Goal: Task Accomplishment & Management: Manage account settings

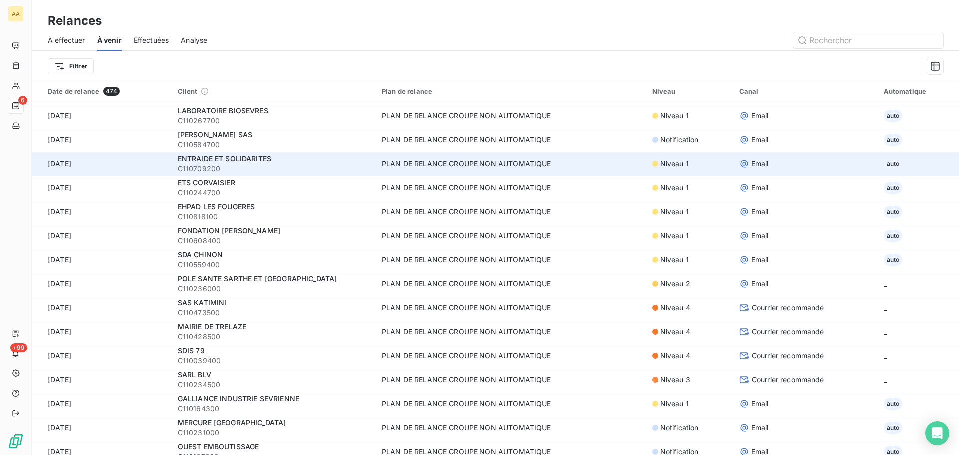
scroll to position [1199, 0]
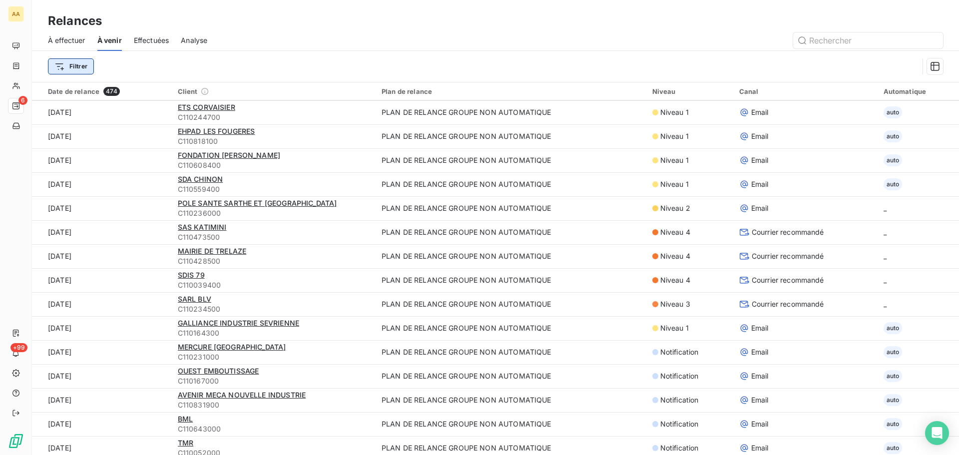
click at [76, 64] on html "AA 6 +99 Relances À effectuer À venir Effectuées Analyse Filtrer Date de relanc…" at bounding box center [479, 227] width 959 height 455
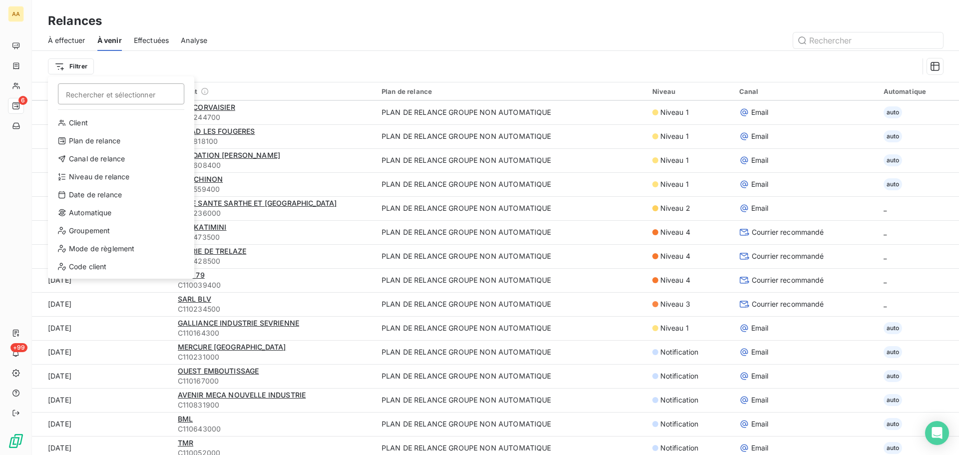
click at [60, 67] on html "AA 6 +99 Relances À effectuer À venir Effectuées Analyse Filtrer Rechercher et …" at bounding box center [479, 227] width 959 height 455
click at [60, 66] on html "AA 6 +99 Relances À effectuer À venir Effectuées Analyse Filtrer Rechercher et …" at bounding box center [479, 227] width 959 height 455
click at [79, 175] on div "Niveau de relance" at bounding box center [121, 177] width 138 height 16
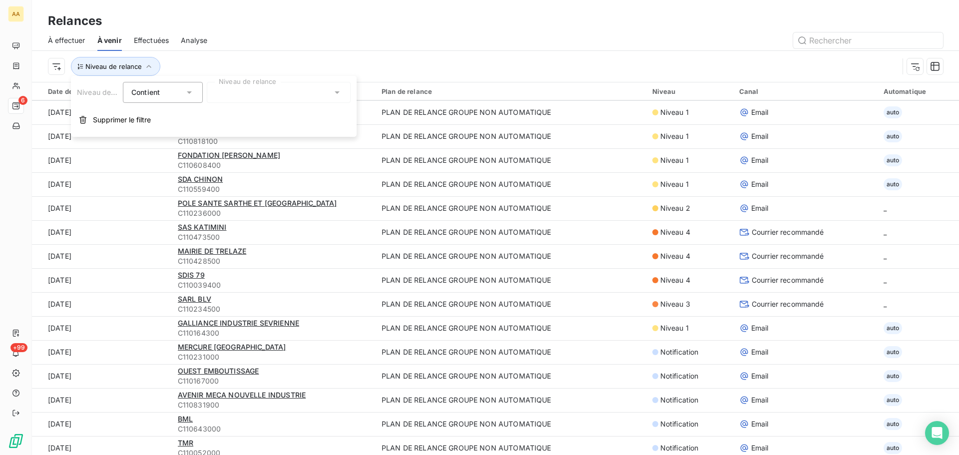
click at [239, 93] on div at bounding box center [279, 92] width 144 height 21
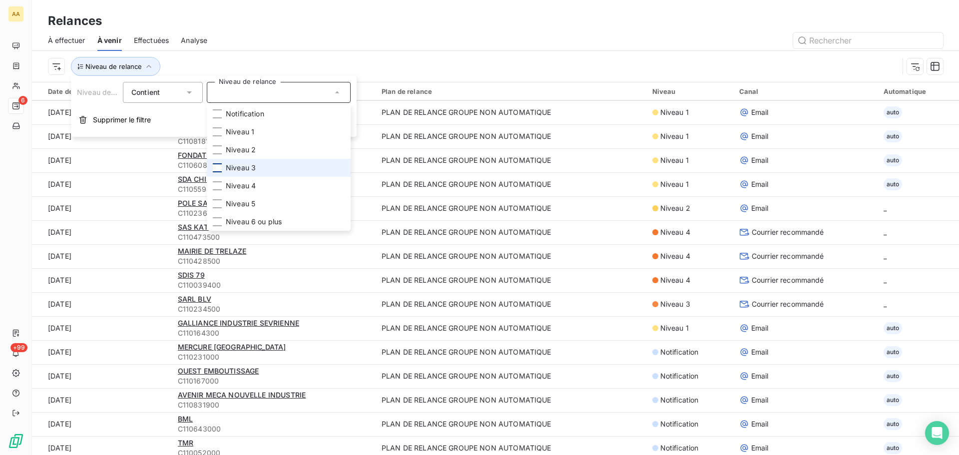
click at [217, 167] on div at bounding box center [217, 167] width 9 height 9
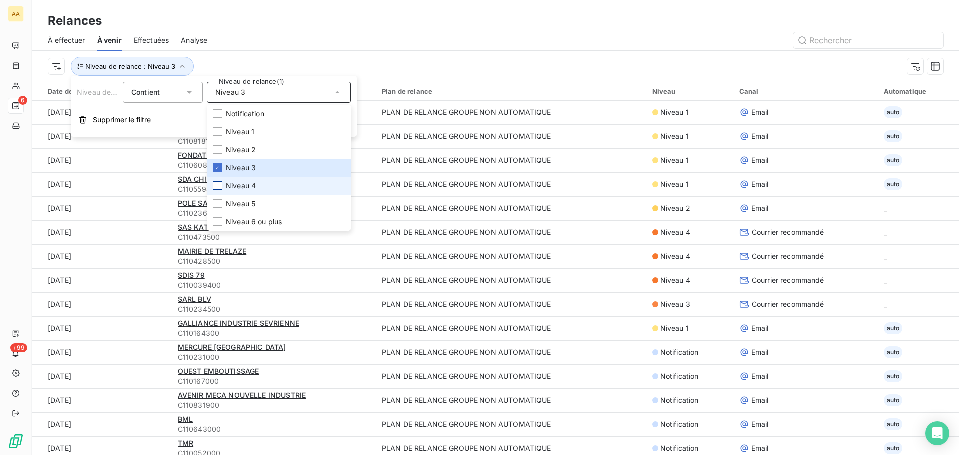
scroll to position [0, 0]
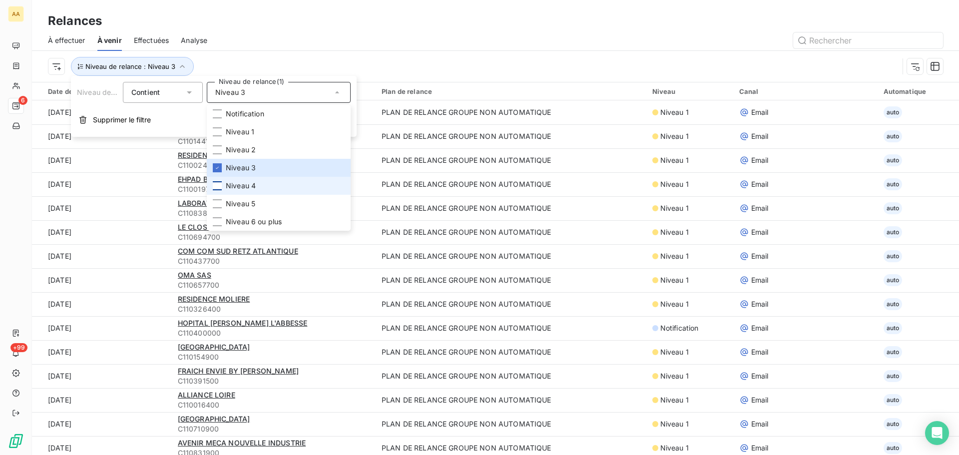
click at [213, 185] on div at bounding box center [217, 185] width 9 height 9
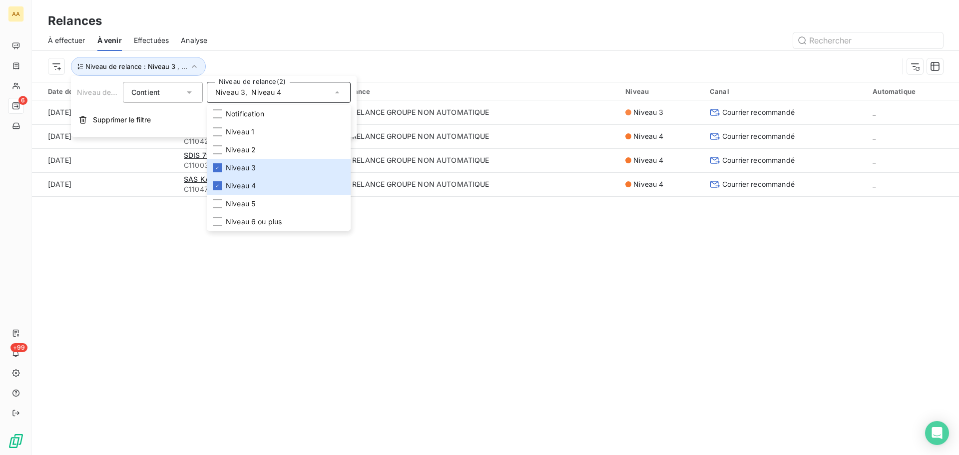
click at [193, 339] on div "Relances À effectuer À venir Effectuées Analyse Niveau de relance : Niveau 3 , …" at bounding box center [495, 227] width 927 height 455
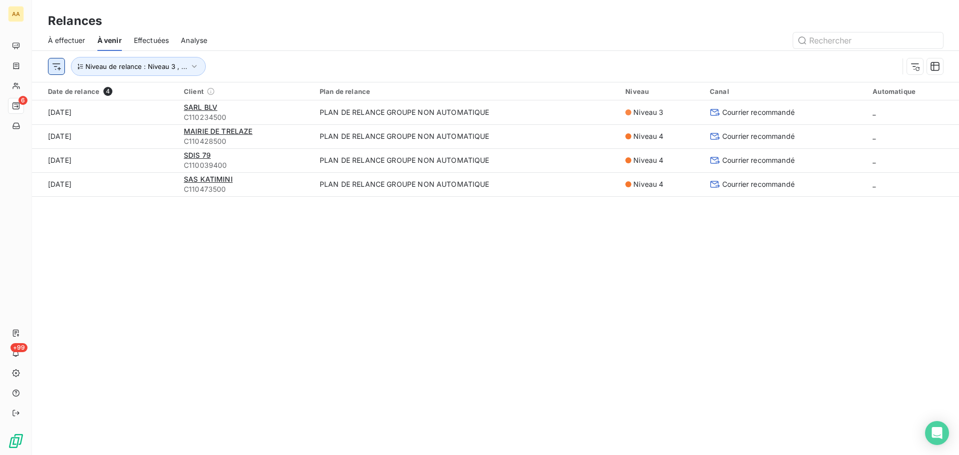
click at [60, 68] on html "AA 6 +99 Relances À effectuer À venir Effectuées Analyse Niveau de relance : Ni…" at bounding box center [479, 227] width 959 height 455
click at [177, 66] on span "Niveau de relance : Niveau 3 , ..." at bounding box center [136, 66] width 102 height 8
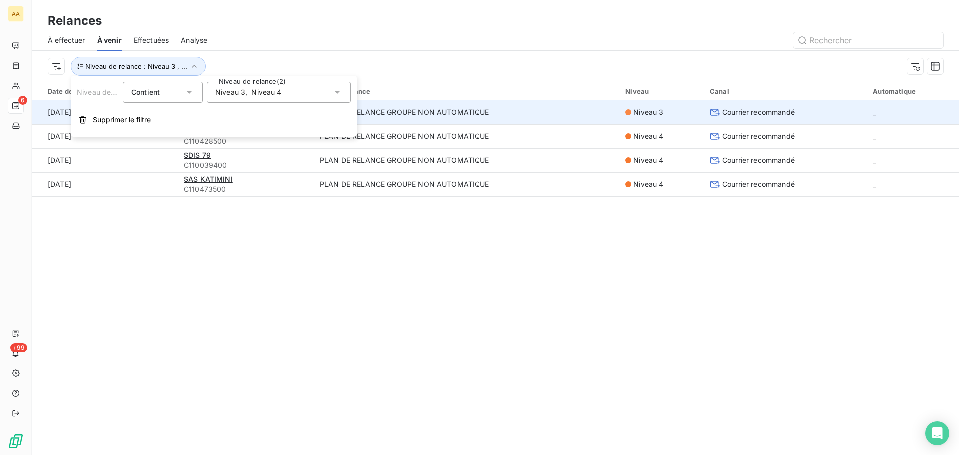
click at [105, 119] on span "Supprimer le filtre" at bounding box center [122, 120] width 58 height 10
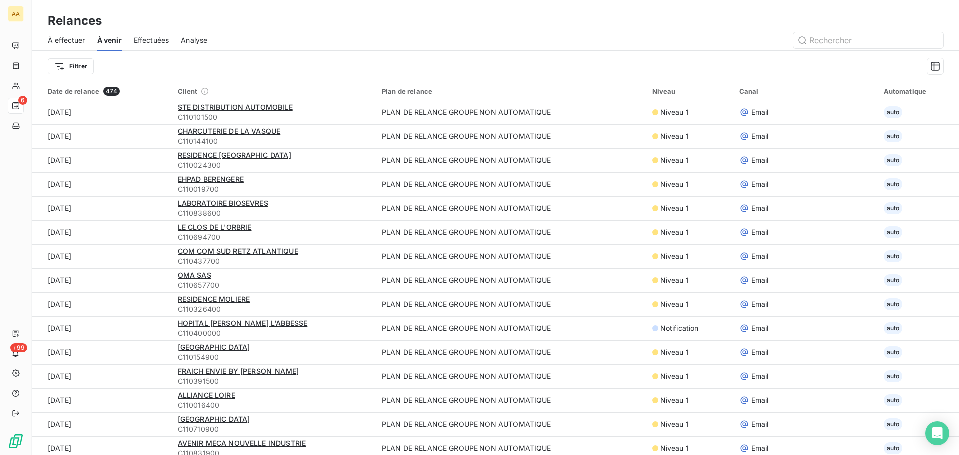
click at [144, 32] on div "Effectuées" at bounding box center [151, 40] width 35 height 21
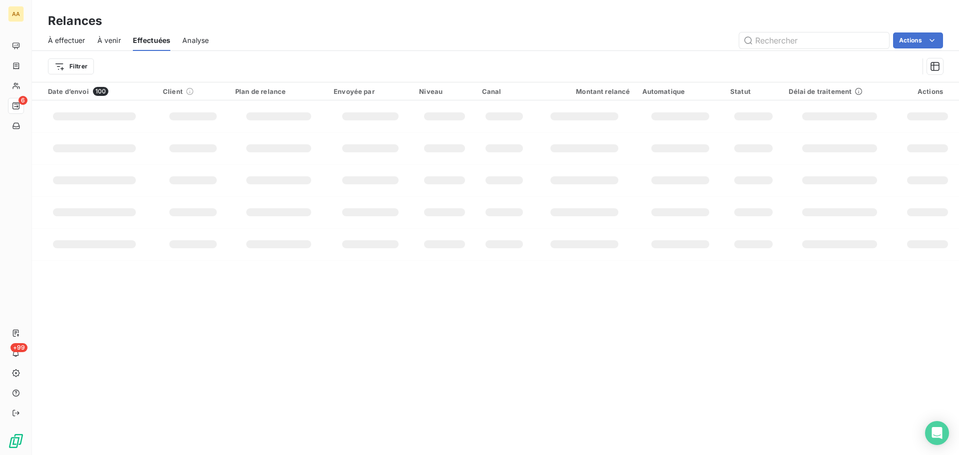
click at [72, 38] on span "À effectuer" at bounding box center [66, 40] width 37 height 10
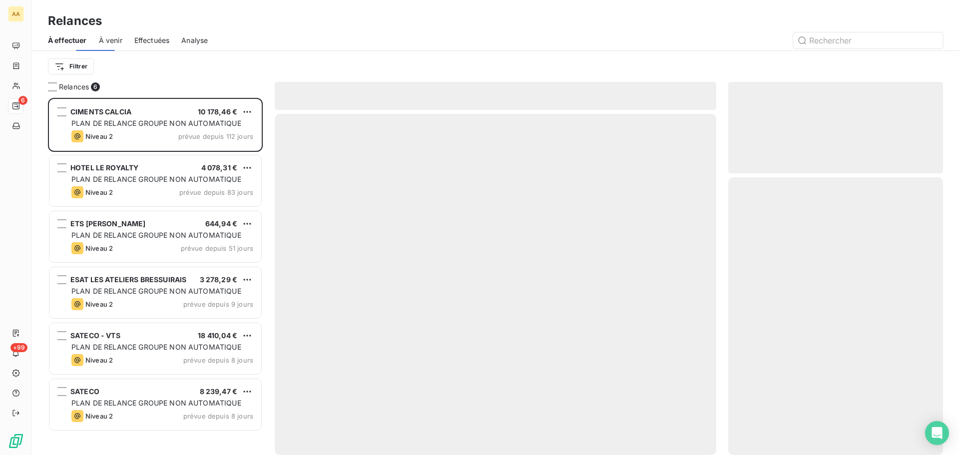
scroll to position [350, 207]
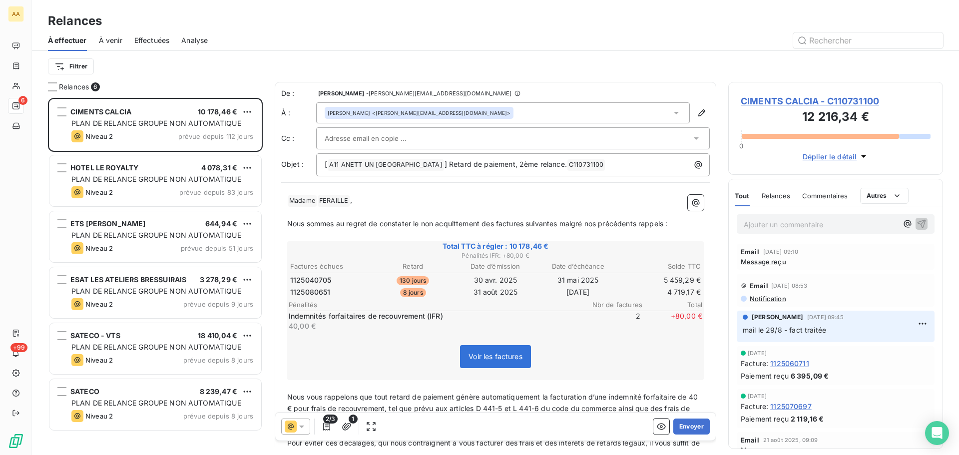
click at [106, 35] on span "À venir" at bounding box center [110, 40] width 23 height 10
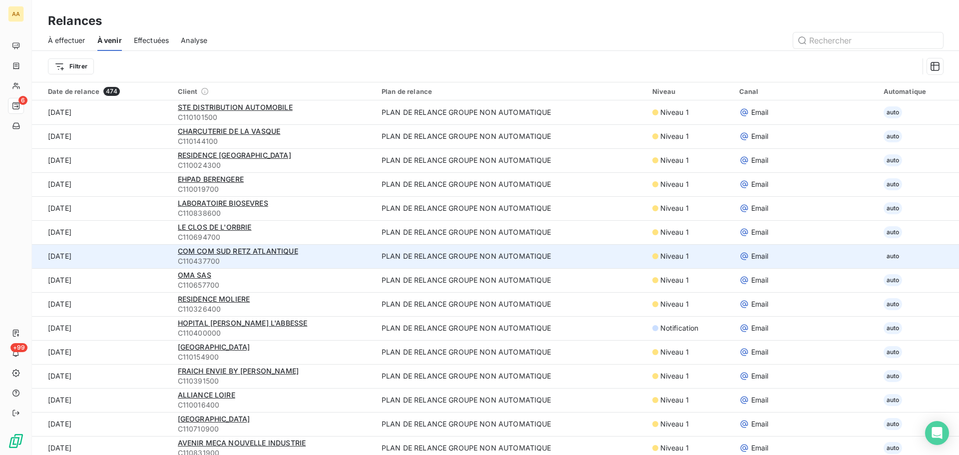
scroll to position [200, 0]
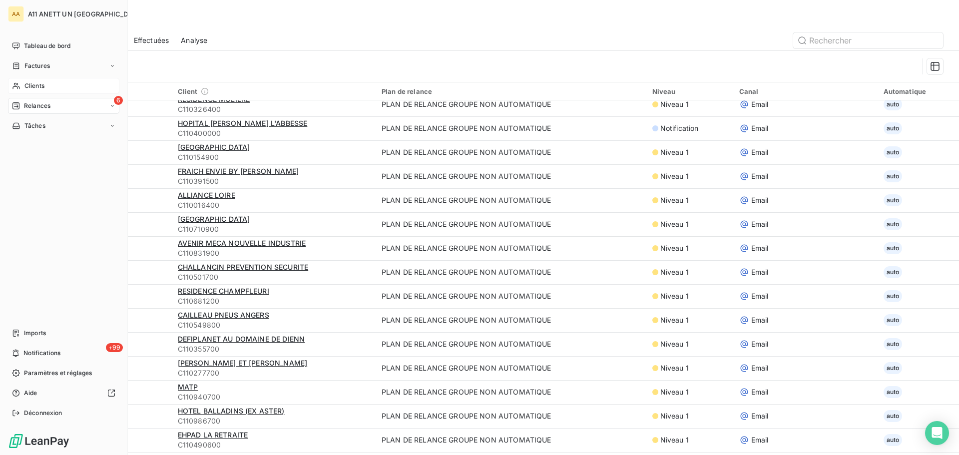
click at [25, 84] on span "Clients" at bounding box center [34, 85] width 20 height 9
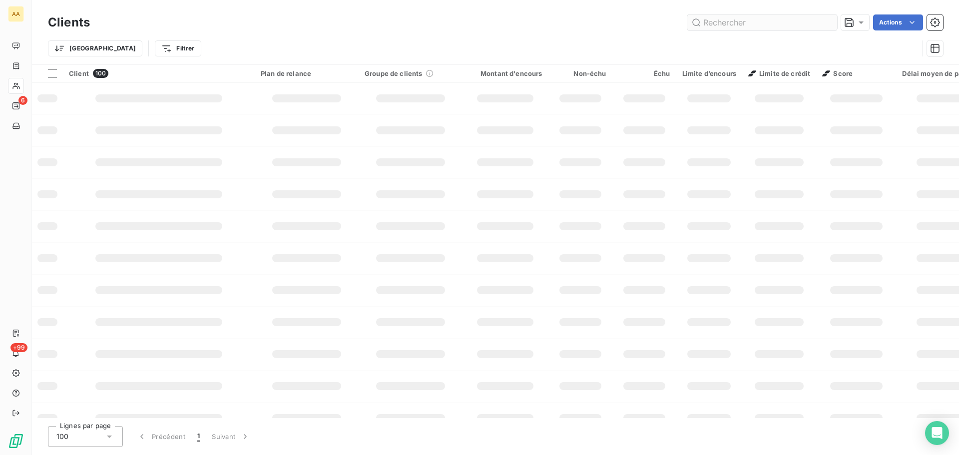
click at [725, 21] on input "text" at bounding box center [763, 22] width 150 height 16
type input "0394"
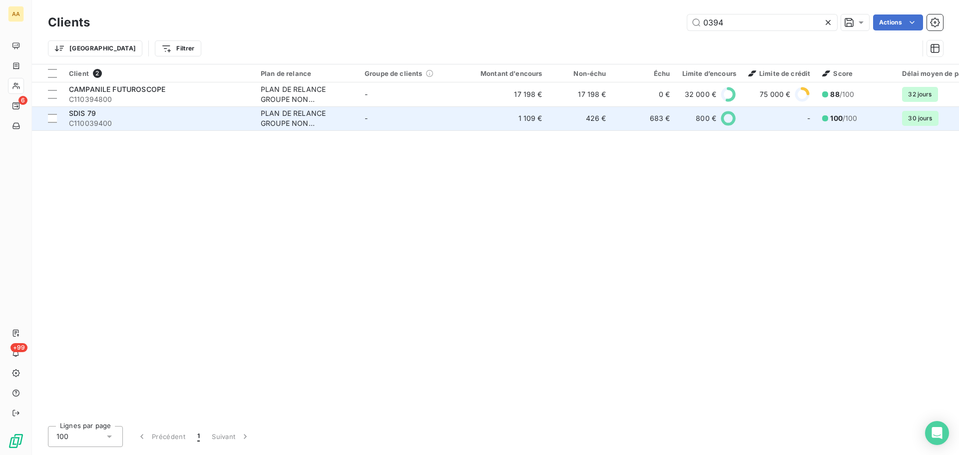
click at [91, 114] on span "SDIS 79" at bounding box center [82, 113] width 27 height 8
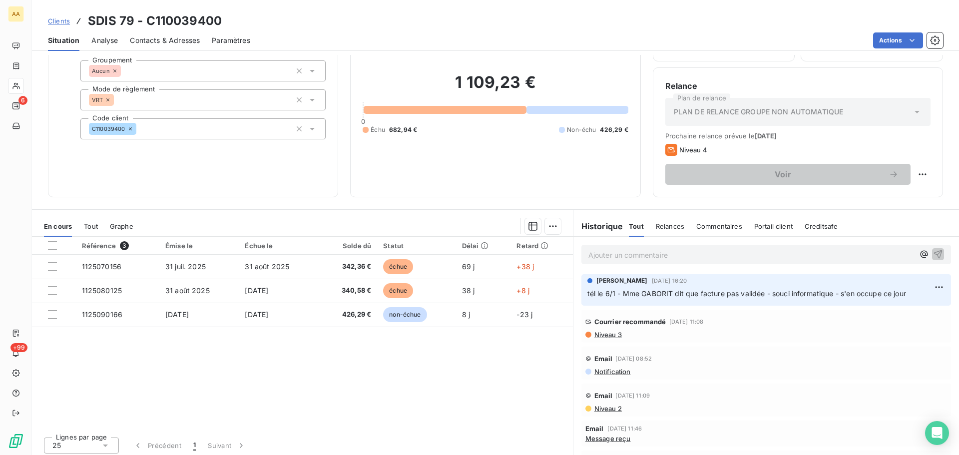
scroll to position [67, 0]
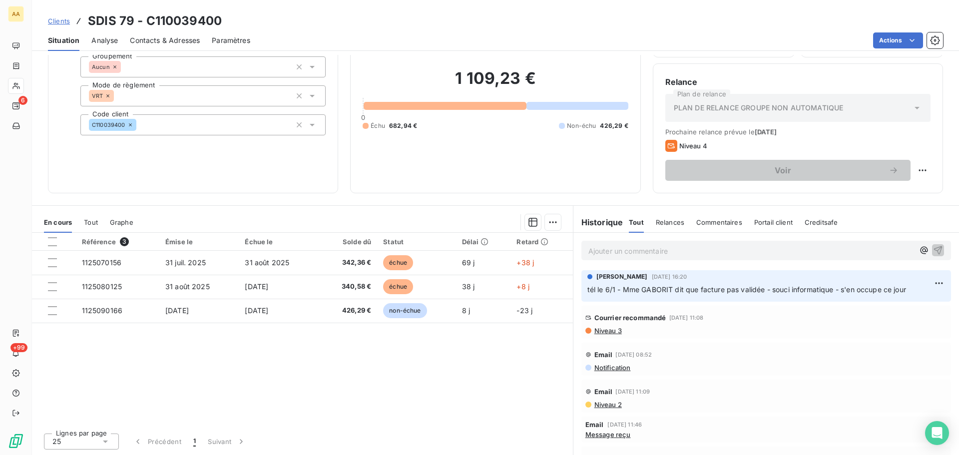
click at [668, 289] on span "tél le 6/1 - Mme GABORIT dit que facture pas validée - souci informatique - s'e…" at bounding box center [747, 289] width 319 height 8
copy div "tél le 6/1 - Mme GABORIT dit que facture pas validée - souci informatique - s'e…"
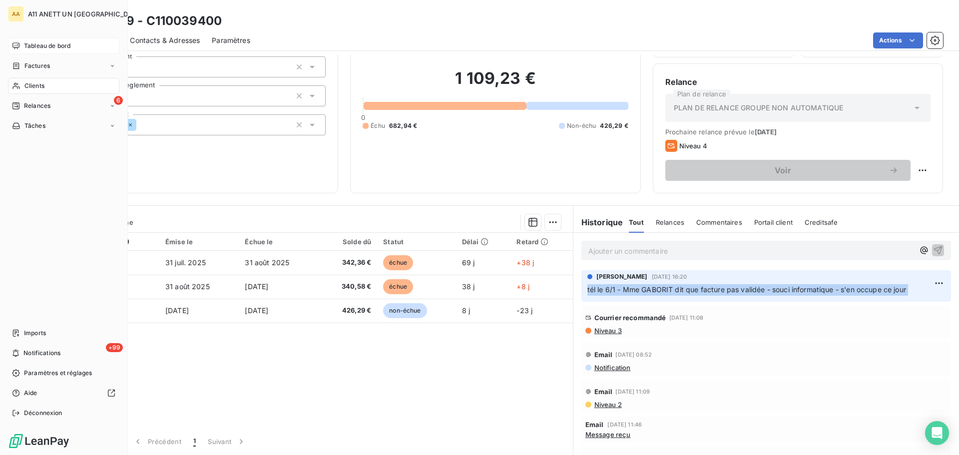
click at [20, 45] on div "Tableau de bord" at bounding box center [63, 46] width 111 height 16
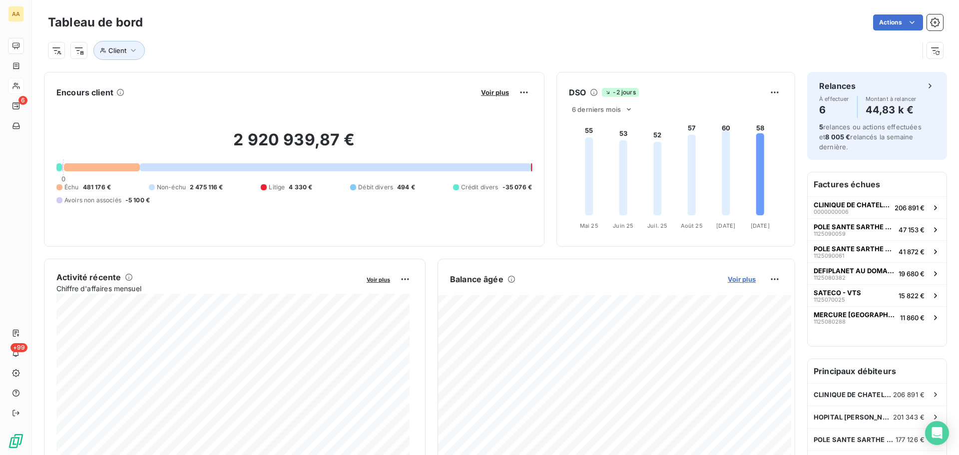
click at [745, 283] on span "Voir plus" at bounding box center [742, 279] width 28 height 8
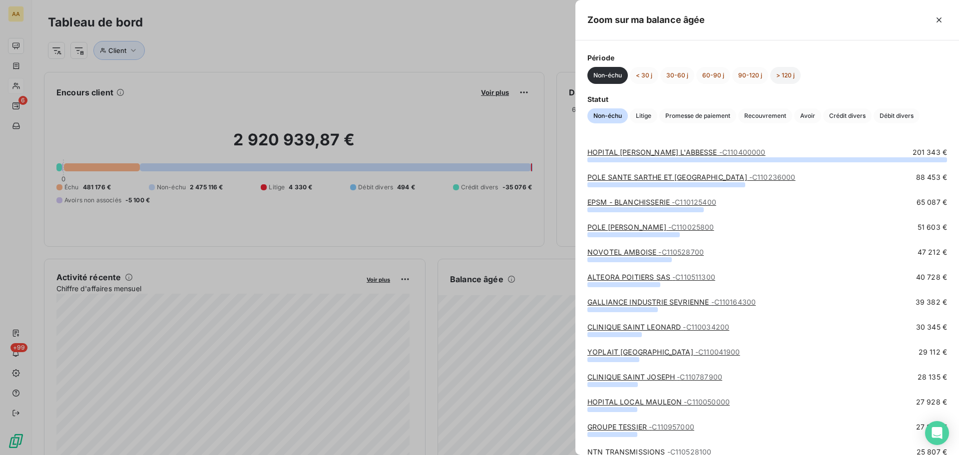
click at [782, 71] on button "> 120 j" at bounding box center [785, 75] width 30 height 17
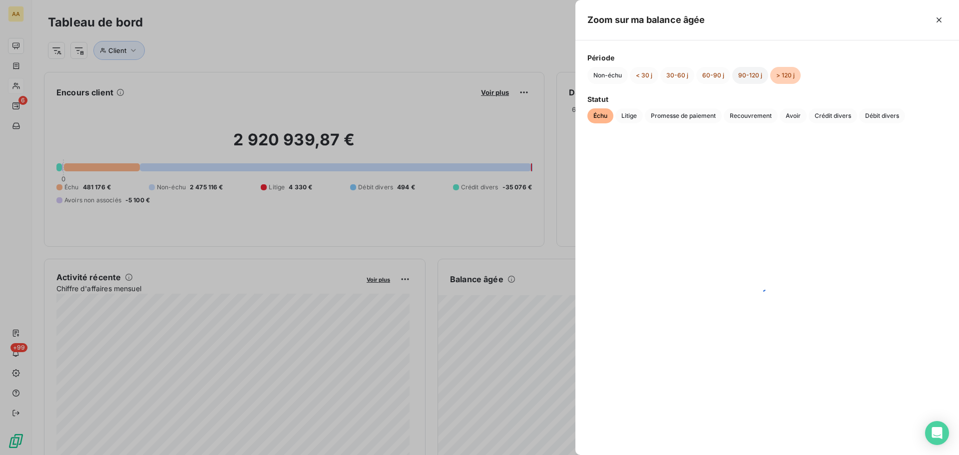
click at [747, 72] on button "90-120 j" at bounding box center [751, 75] width 36 height 17
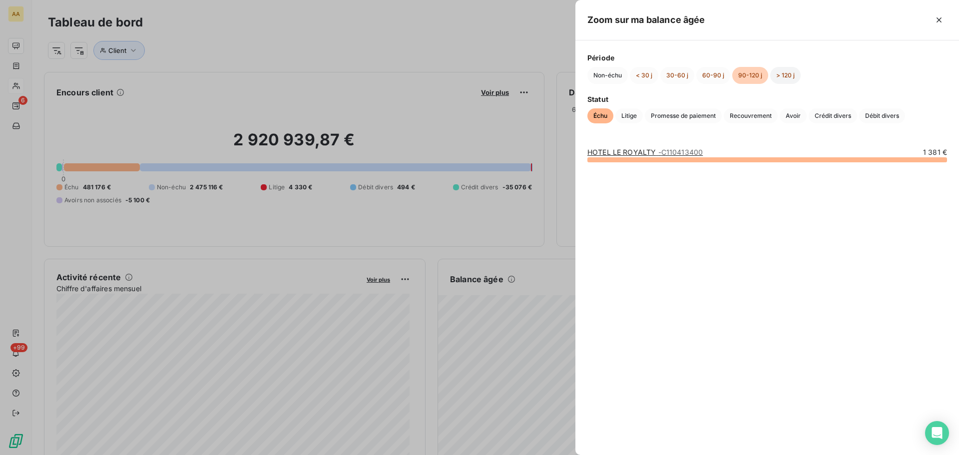
click at [781, 76] on button "> 120 j" at bounding box center [785, 75] width 30 height 17
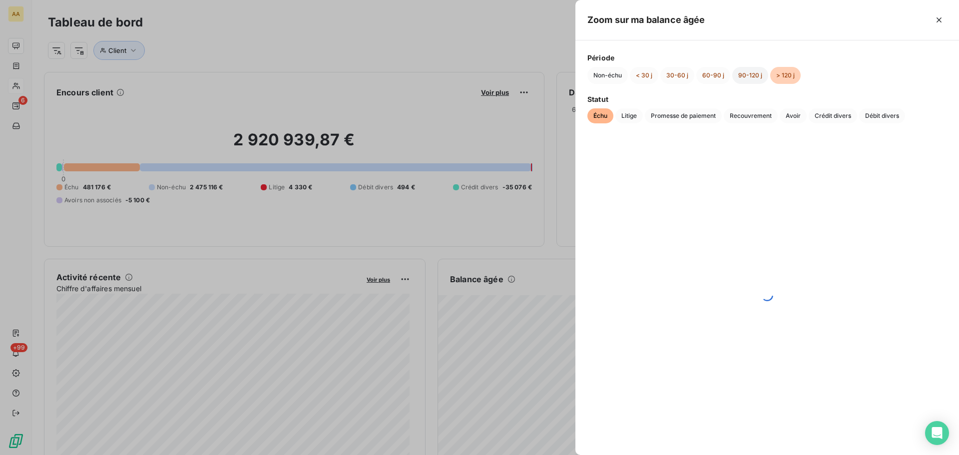
click at [750, 75] on button "90-120 j" at bounding box center [751, 75] width 36 height 17
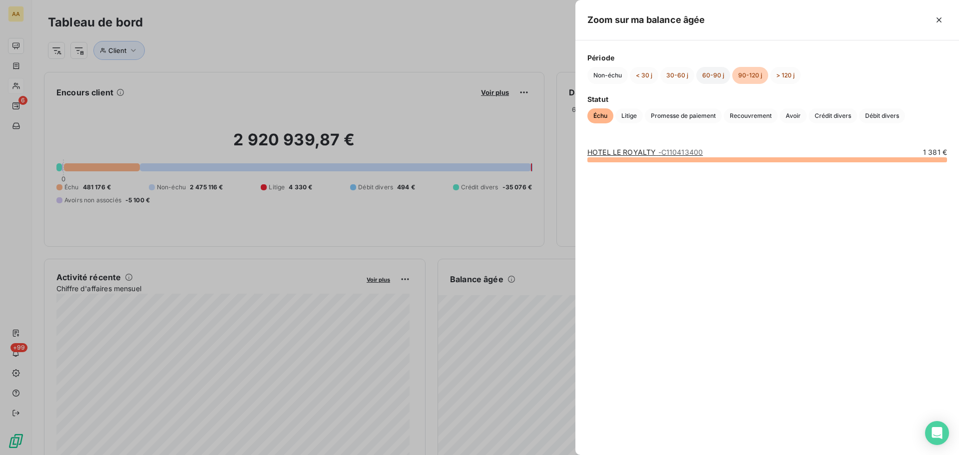
click at [713, 74] on button "60-90 j" at bounding box center [714, 75] width 34 height 17
click at [636, 113] on span "Litige" at bounding box center [629, 115] width 27 height 15
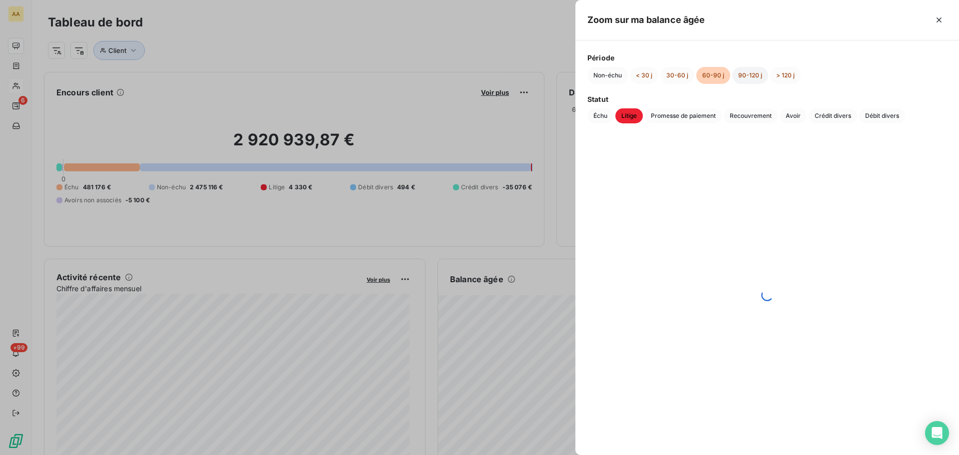
click at [752, 75] on button "90-120 j" at bounding box center [751, 75] width 36 height 17
click at [784, 74] on button "> 120 j" at bounding box center [785, 75] width 30 height 17
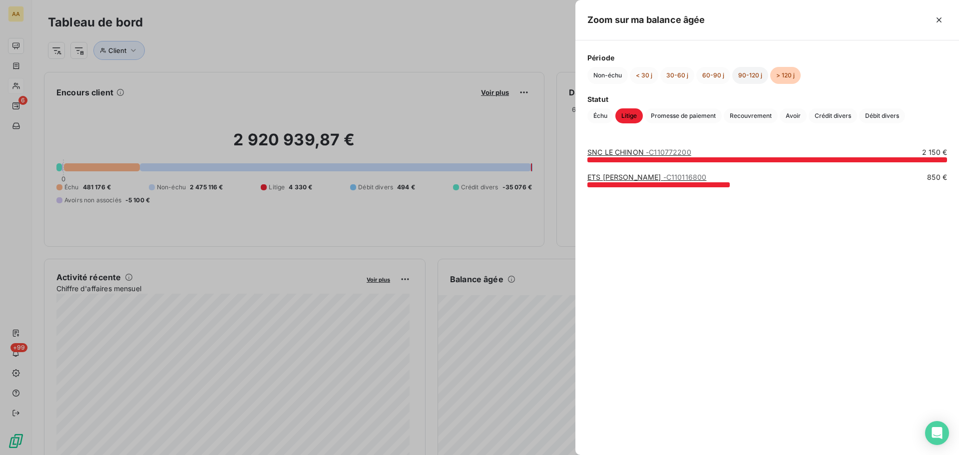
click at [752, 74] on button "90-120 j" at bounding box center [751, 75] width 36 height 17
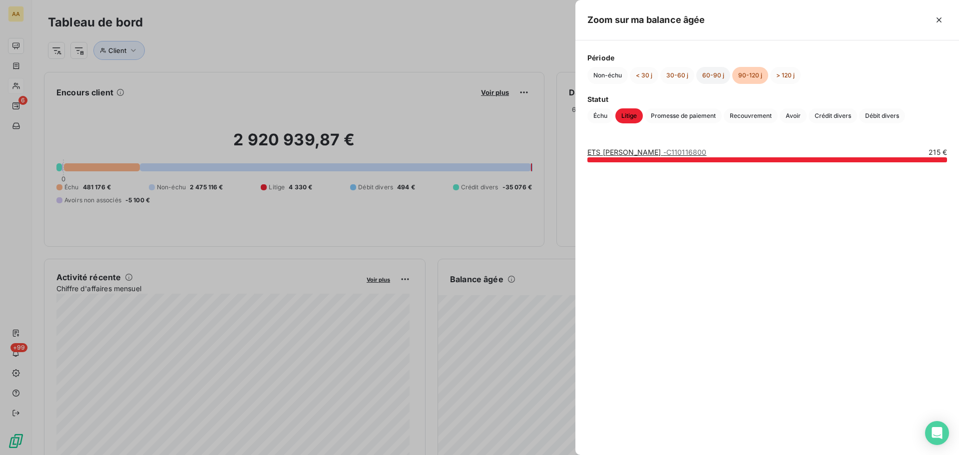
click at [709, 75] on button "60-90 j" at bounding box center [714, 75] width 34 height 17
click at [676, 158] on div at bounding box center [768, 159] width 360 height 5
click at [677, 76] on button "30-60 j" at bounding box center [678, 75] width 34 height 17
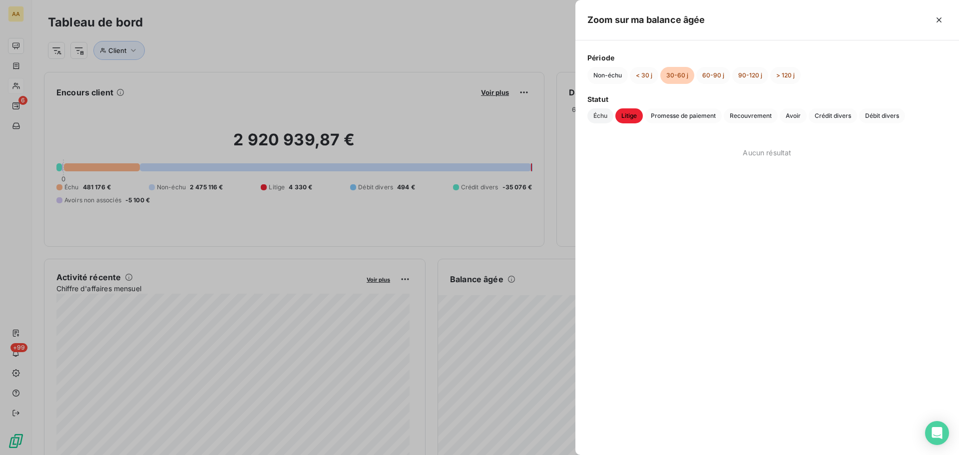
click at [606, 115] on span "Échu" at bounding box center [601, 115] width 26 height 15
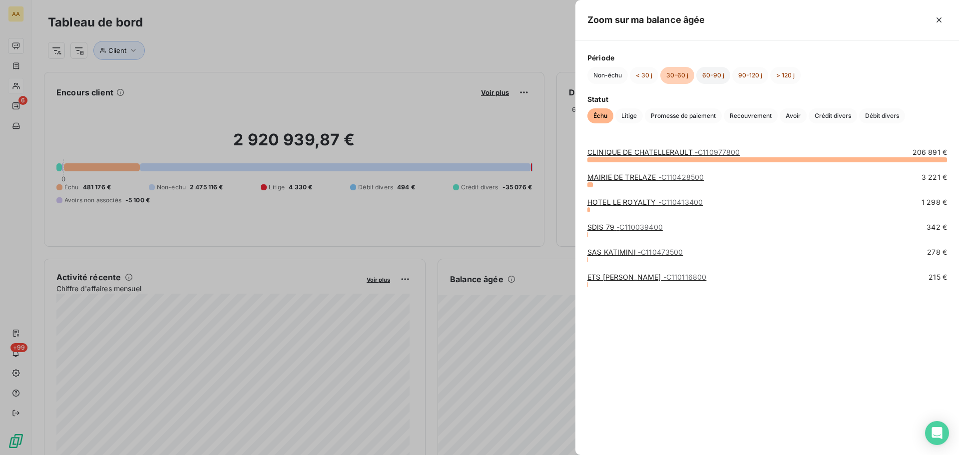
click at [710, 76] on button "60-90 j" at bounding box center [714, 75] width 34 height 17
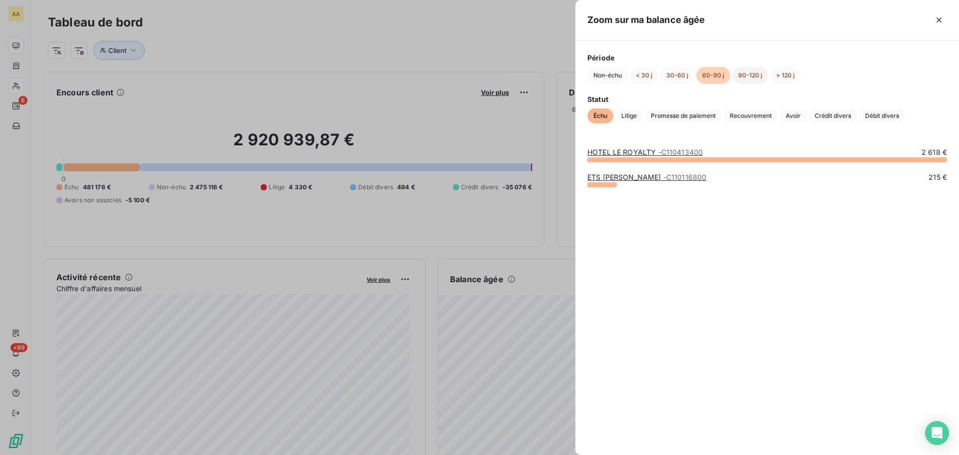
click at [743, 74] on button "90-120 j" at bounding box center [751, 75] width 36 height 17
click at [672, 72] on button "30-60 j" at bounding box center [678, 75] width 34 height 17
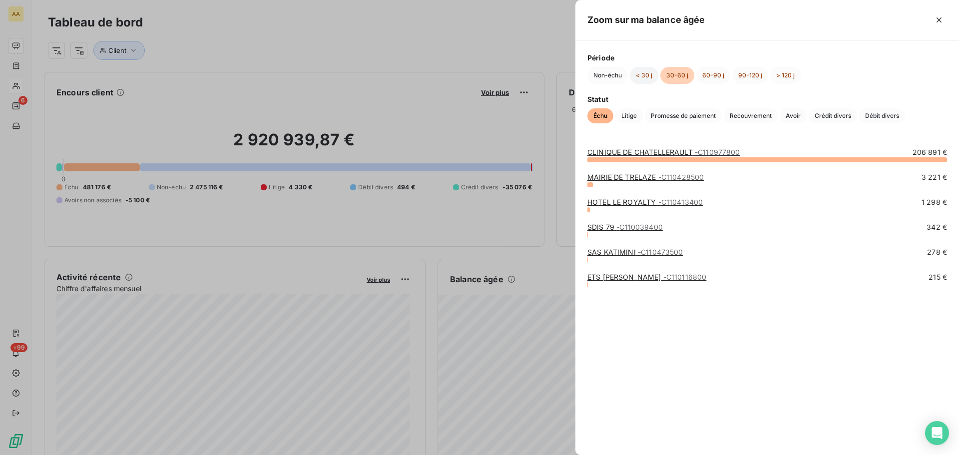
click at [645, 74] on button "< 30 j" at bounding box center [644, 75] width 28 height 17
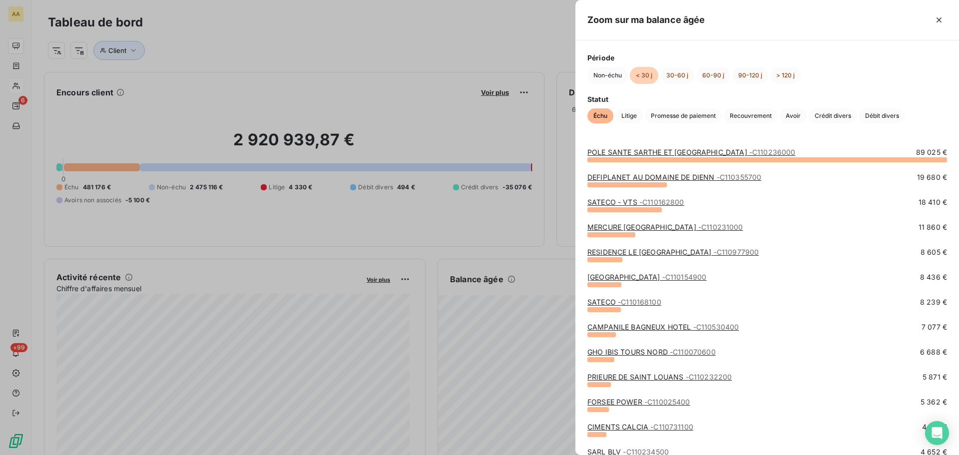
click at [16, 65] on div at bounding box center [479, 227] width 959 height 455
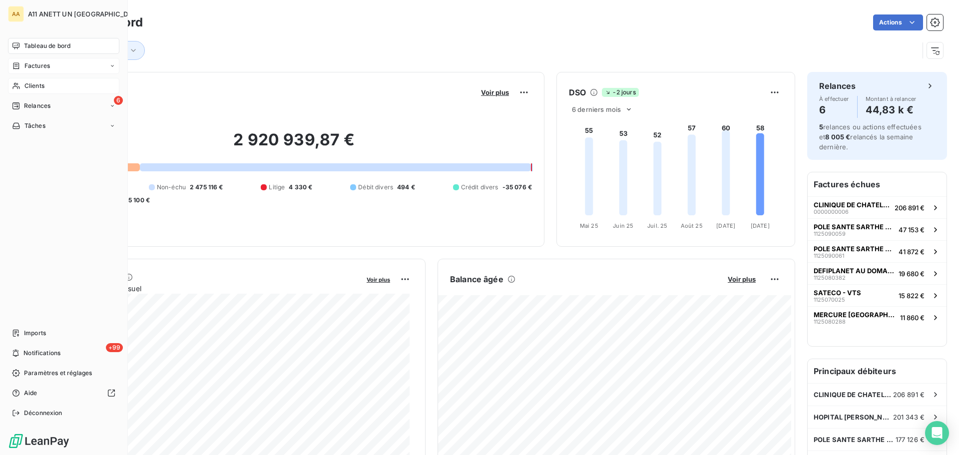
click at [16, 65] on icon at bounding box center [16, 66] width 8 height 8
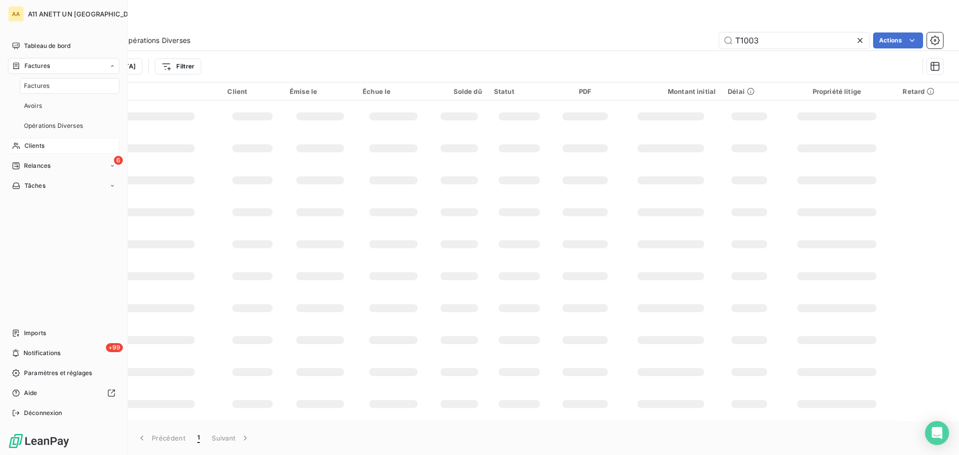
click at [35, 143] on span "Clients" at bounding box center [34, 145] width 20 height 9
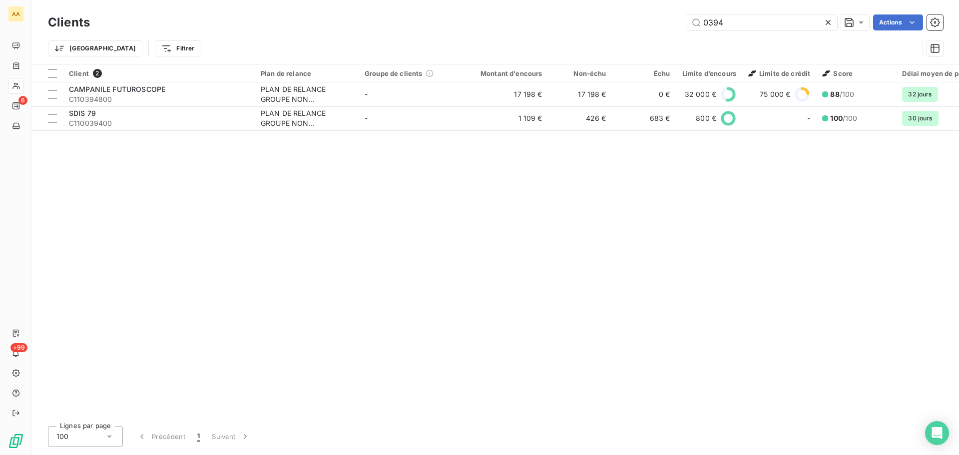
click at [827, 20] on icon at bounding box center [828, 22] width 10 height 10
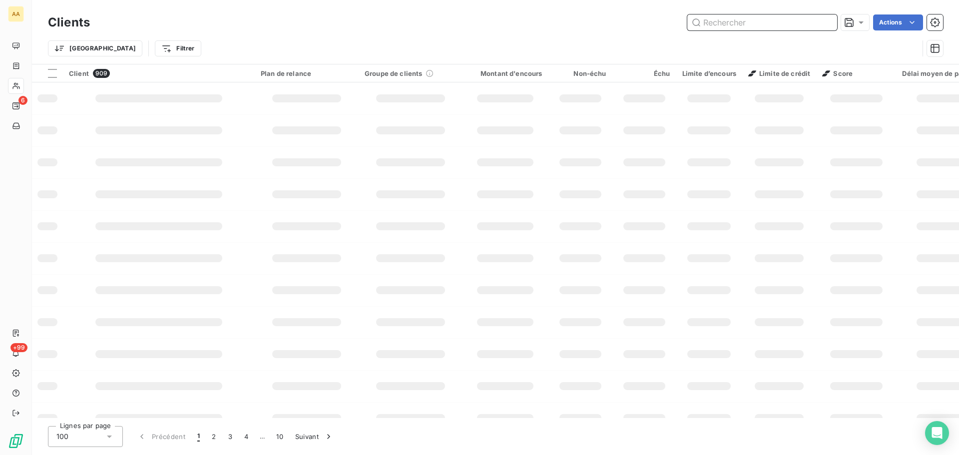
click at [749, 24] on input "text" at bounding box center [763, 22] width 150 height 16
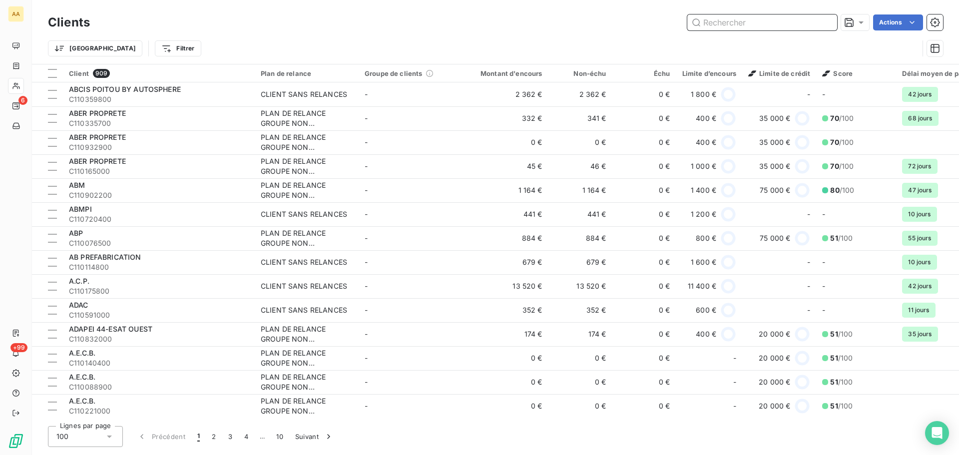
click at [742, 21] on input "text" at bounding box center [763, 22] width 150 height 16
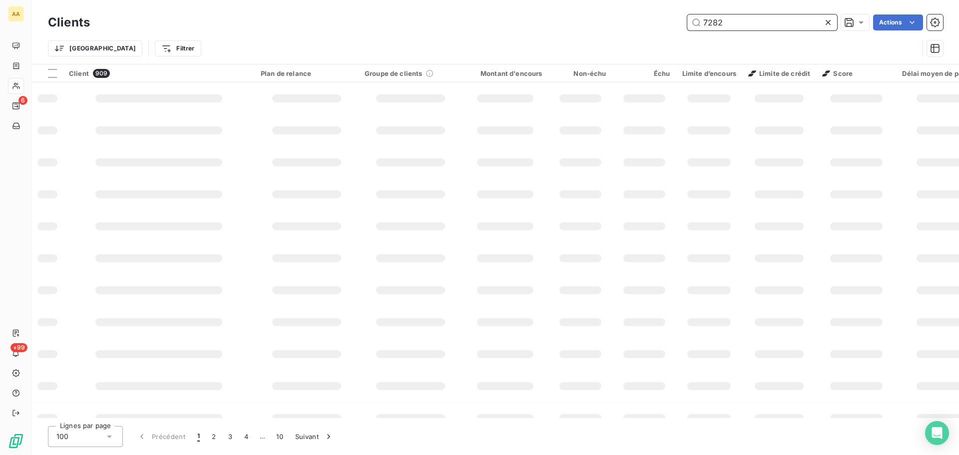
type input "7282"
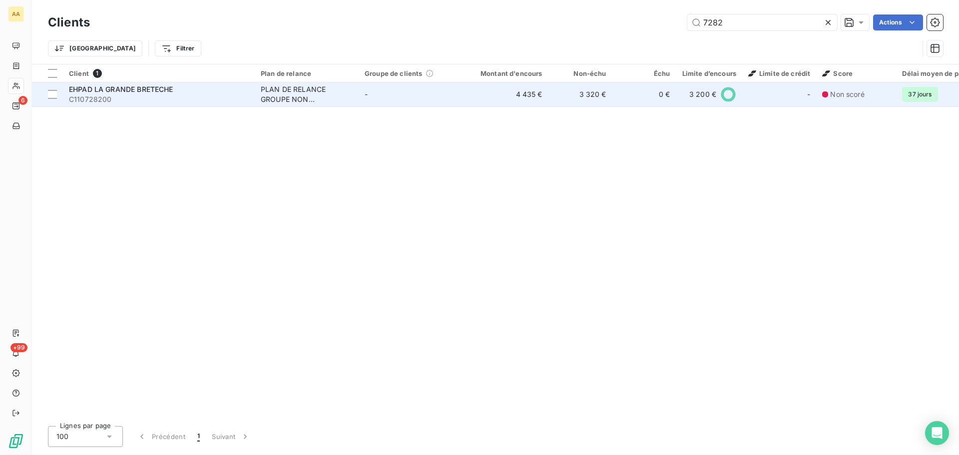
click at [137, 89] on span "EHPAD LA GRANDE BRETECHE" at bounding box center [121, 89] width 104 height 8
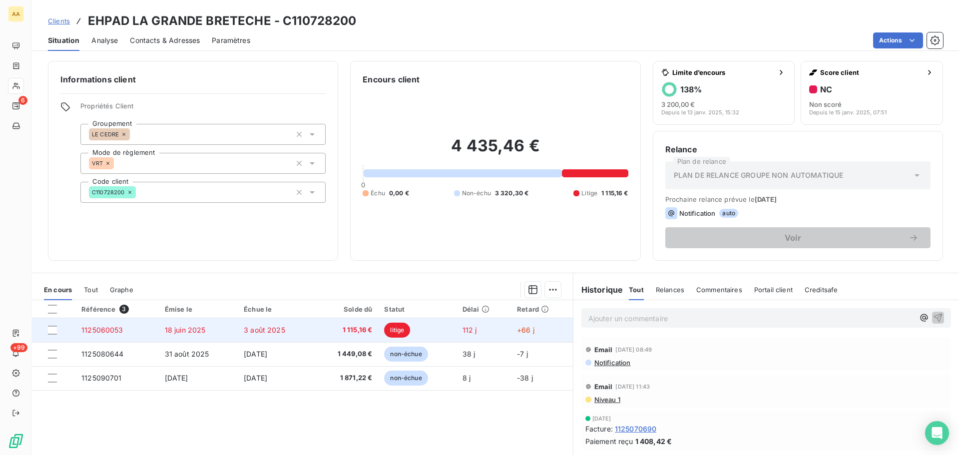
click at [528, 328] on span "+66 j" at bounding box center [525, 330] width 17 height 8
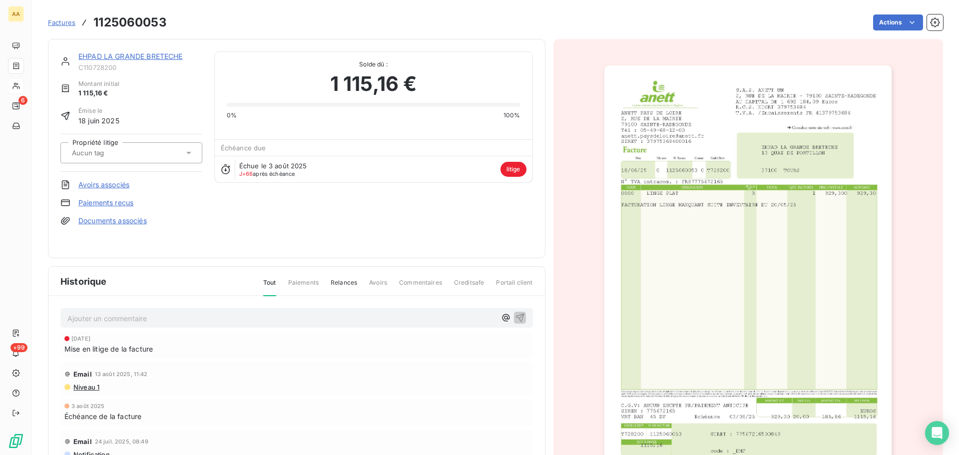
click at [509, 171] on span "litige" at bounding box center [514, 169] width 26 height 15
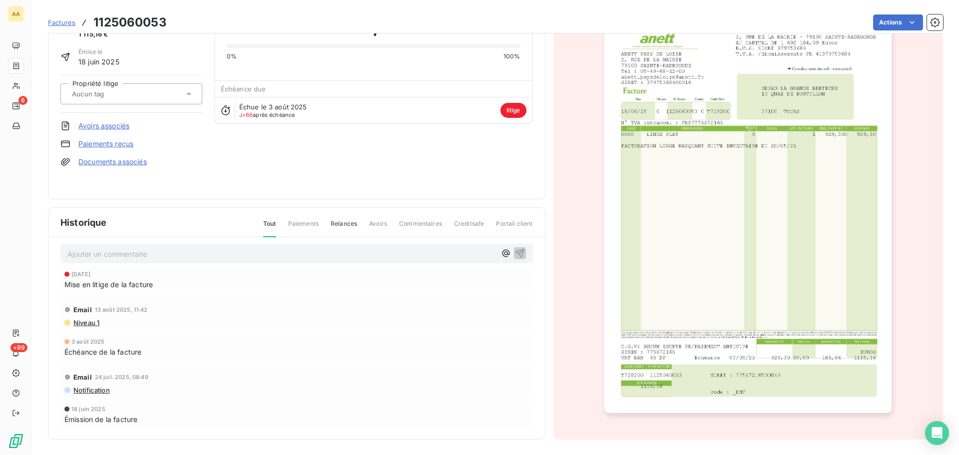
scroll to position [60, 0]
click at [90, 276] on span "[DATE]" at bounding box center [80, 274] width 19 height 6
click at [305, 227] on span "Paiements" at bounding box center [303, 227] width 30 height 17
click at [300, 218] on div "Historique Tout Paiements Relances Avoirs Commentaires Creditsafe Portail client" at bounding box center [296, 221] width 497 height 29
click at [295, 227] on span "Paiements" at bounding box center [303, 227] width 30 height 17
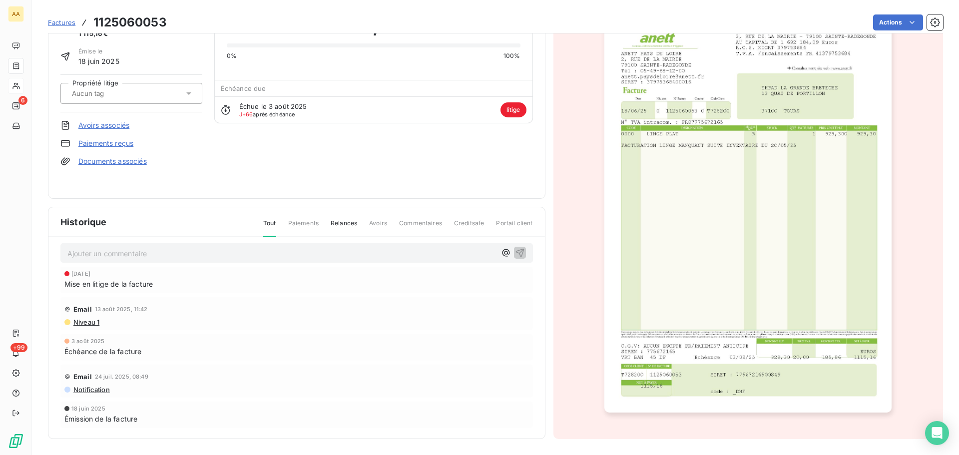
click at [313, 224] on span "Paiements" at bounding box center [303, 227] width 30 height 17
click at [367, 222] on div "Tout Paiements Relances Avoirs Commentaires Creditsafe Portail client" at bounding box center [392, 227] width 282 height 17
drag, startPoint x: 418, startPoint y: 220, endPoint x: 423, endPoint y: 232, distance: 13.0
click at [419, 220] on span "Commentaires" at bounding box center [420, 227] width 43 height 17
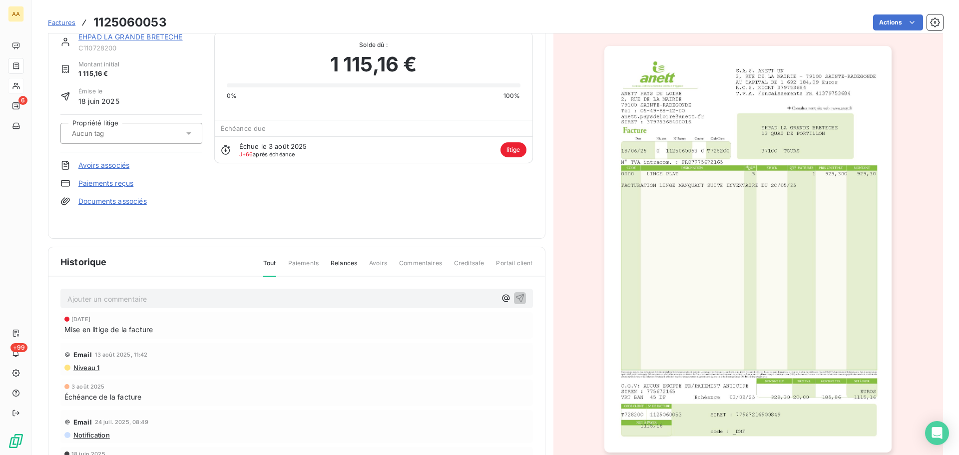
scroll to position [0, 0]
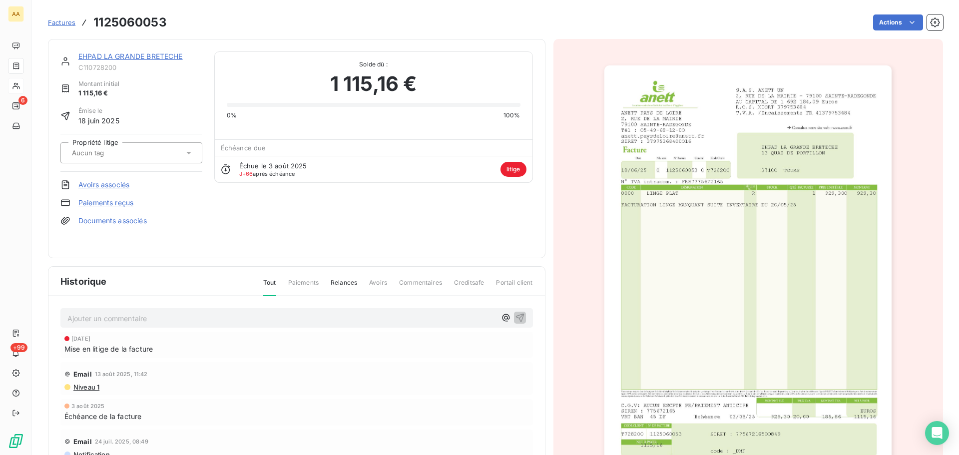
click at [122, 53] on link "EHPAD LA GRANDE BRETECHE" at bounding box center [130, 56] width 104 height 8
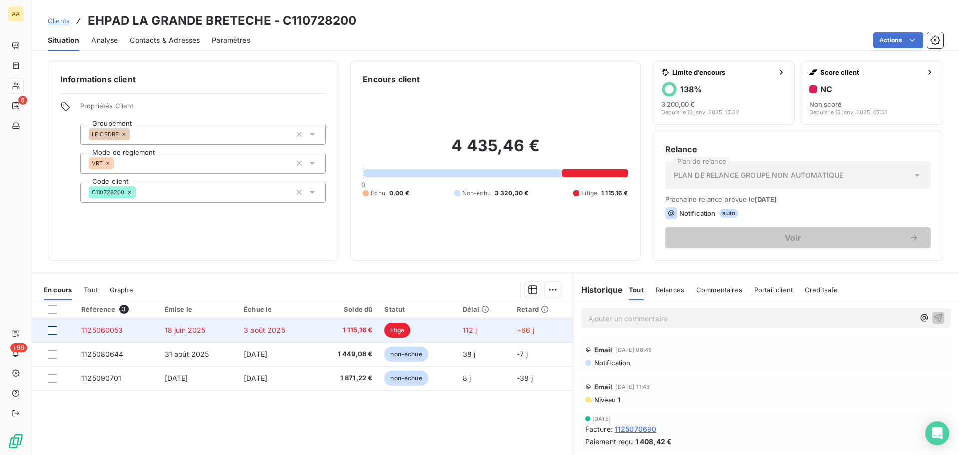
click at [49, 332] on div at bounding box center [52, 330] width 9 height 9
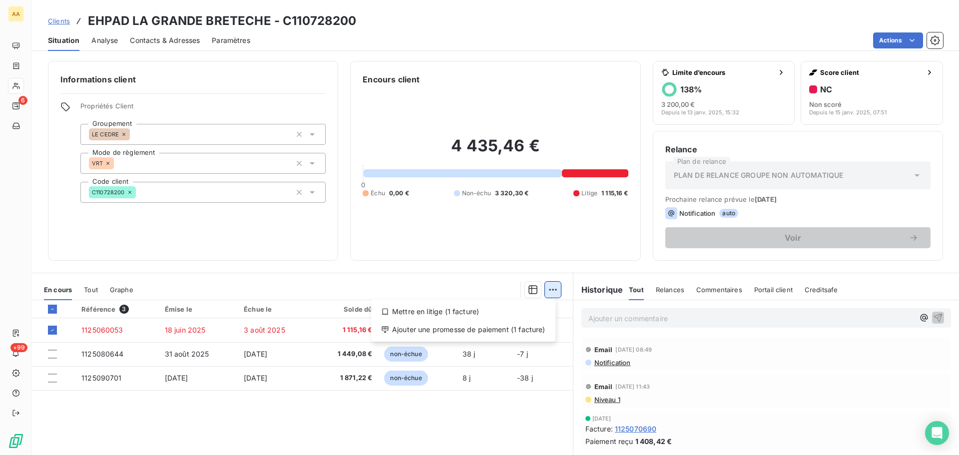
click at [552, 285] on html "AA 6 +99 Clients EHPAD LA GRANDE BRETECHE - C110728200 Situation Analyse Contac…" at bounding box center [479, 227] width 959 height 455
click at [464, 329] on div "Ajouter une promesse de paiement (1 facture)" at bounding box center [463, 330] width 176 height 16
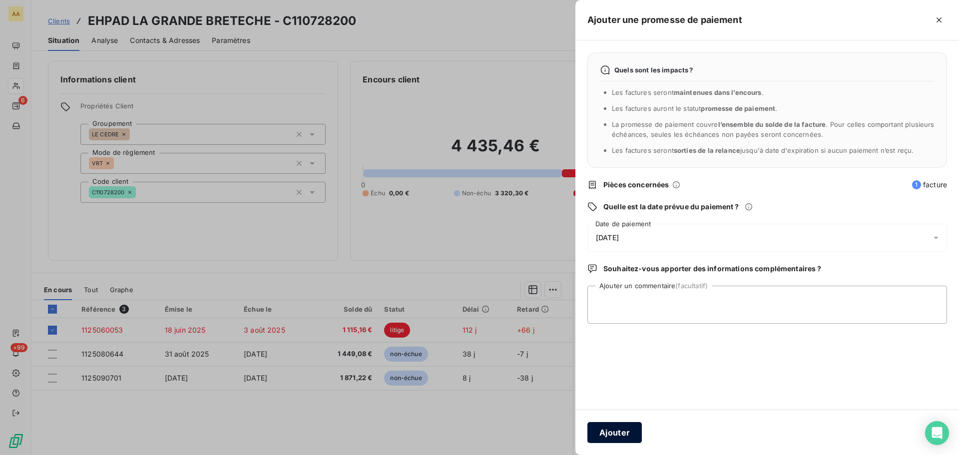
click at [622, 437] on button "Ajouter" at bounding box center [615, 432] width 54 height 21
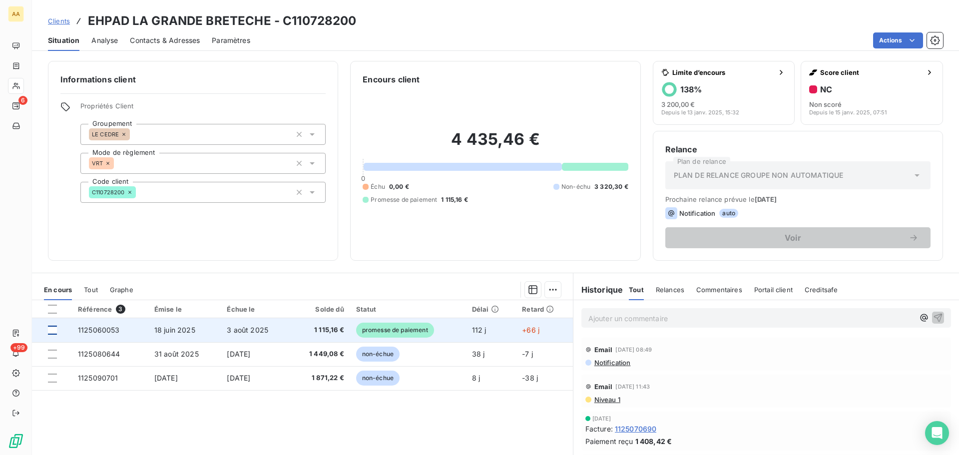
click at [54, 332] on div at bounding box center [52, 330] width 9 height 9
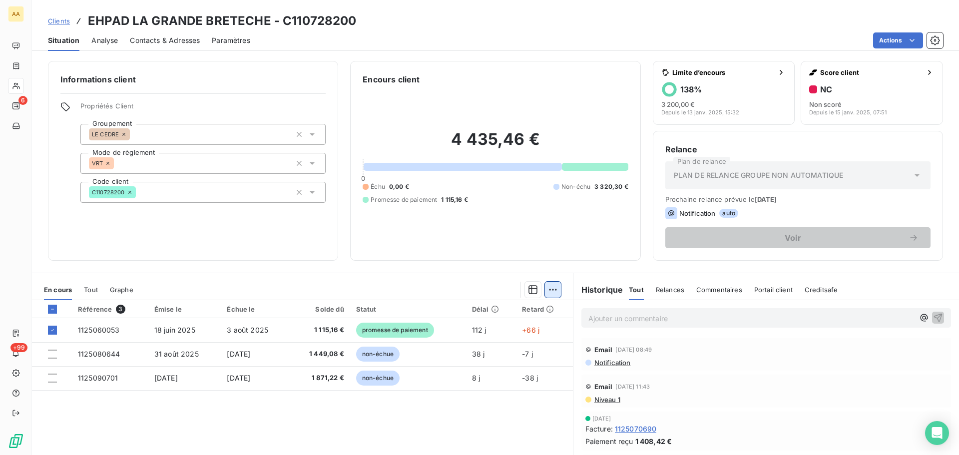
click at [551, 288] on html "AA 6 +99 Clients EHPAD LA GRANDE BRETECHE - C110728200 Situation Analyse Contac…" at bounding box center [479, 227] width 959 height 455
click at [528, 290] on html "AA 6 +99 Clients EHPAD LA GRANDE BRETECHE - C110728200 Situation Analyse Contac…" at bounding box center [479, 227] width 959 height 455
click at [529, 290] on icon "button" at bounding box center [533, 289] width 9 height 9
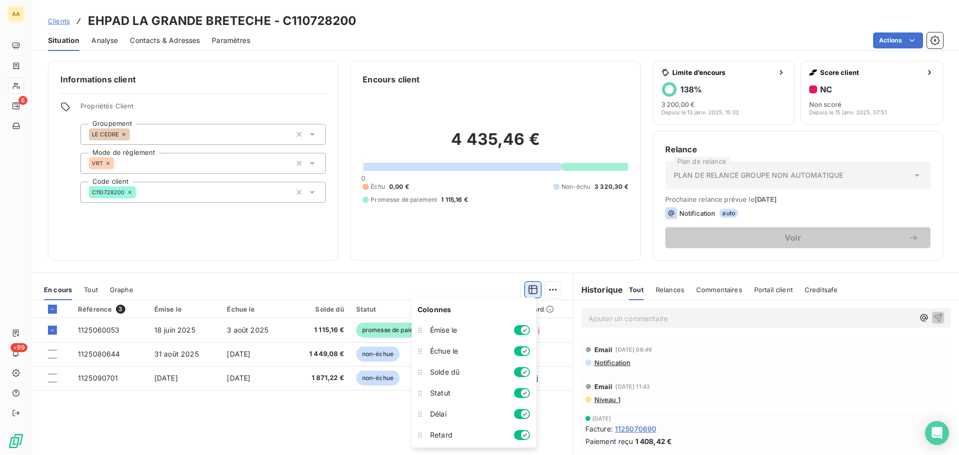
click at [529, 290] on icon "button" at bounding box center [533, 289] width 9 height 9
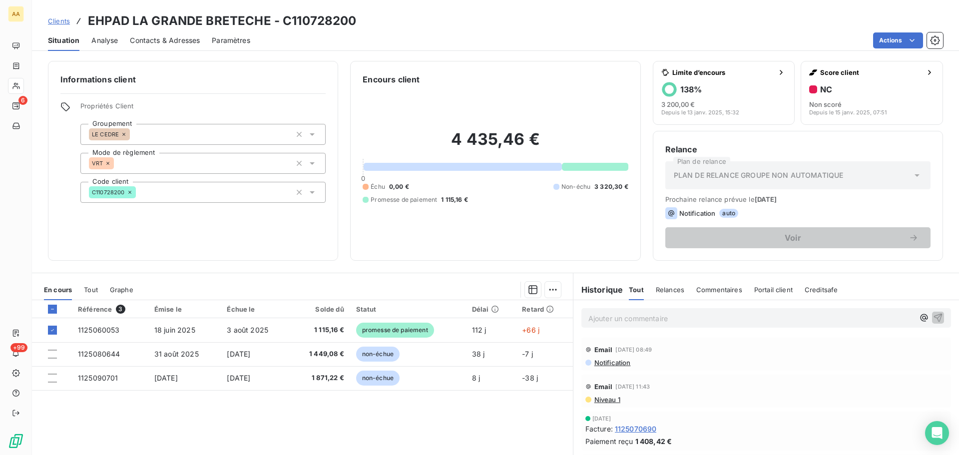
click at [386, 431] on div "Référence 3 Émise le Échue le Solde dû Statut Délai Retard 1125060053 [DATE] [D…" at bounding box center [302, 396] width 541 height 192
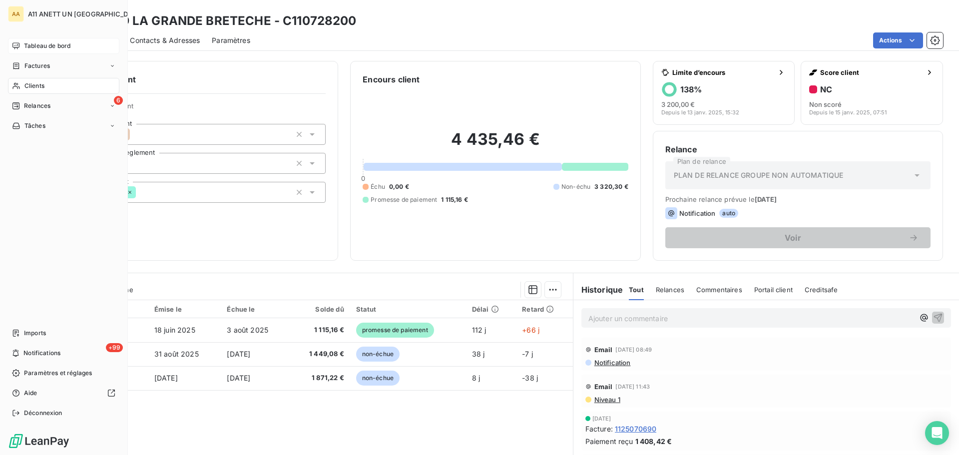
click at [41, 46] on span "Tableau de bord" at bounding box center [47, 45] width 46 height 9
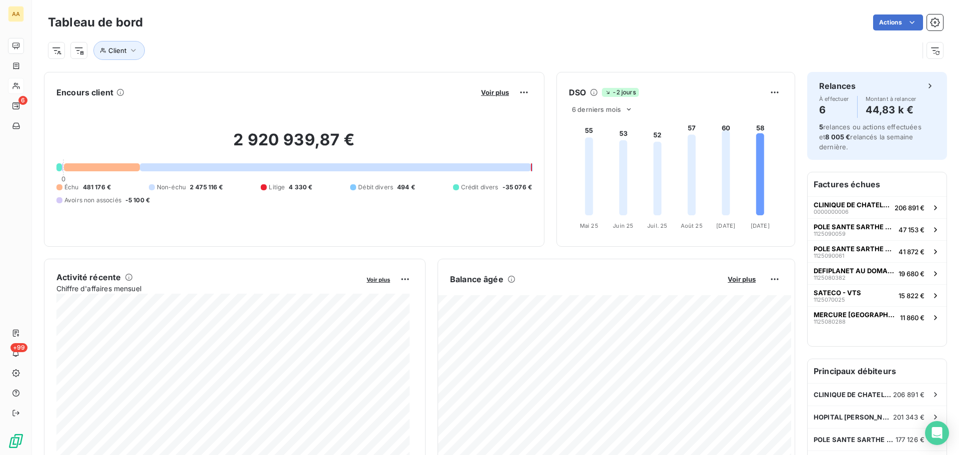
click at [741, 283] on button "Voir plus" at bounding box center [742, 279] width 34 height 9
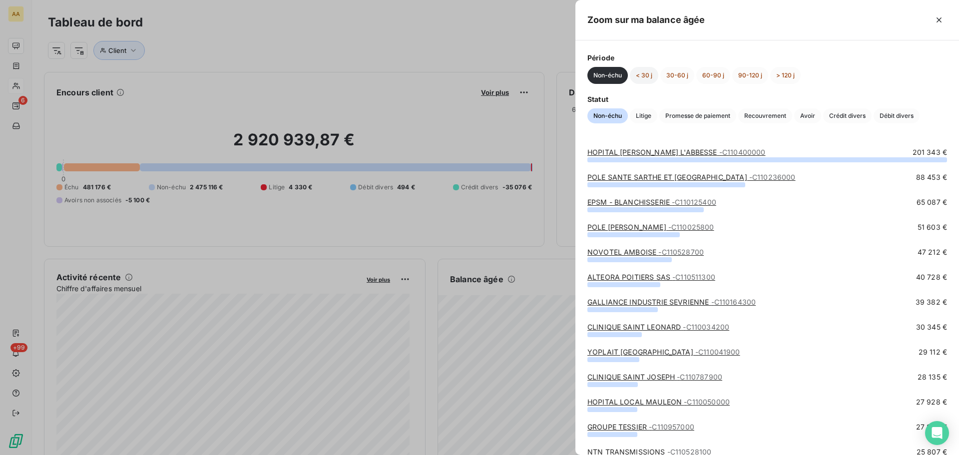
click at [648, 70] on button "< 30 j" at bounding box center [644, 75] width 28 height 17
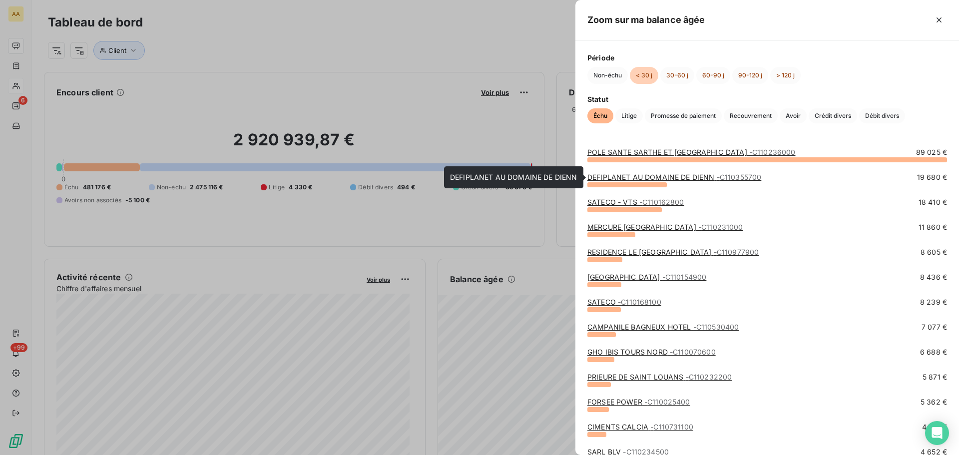
click at [665, 179] on link "DEFIPLANET AU DOMAINE DE DIENN - C110355700" at bounding box center [675, 177] width 174 height 8
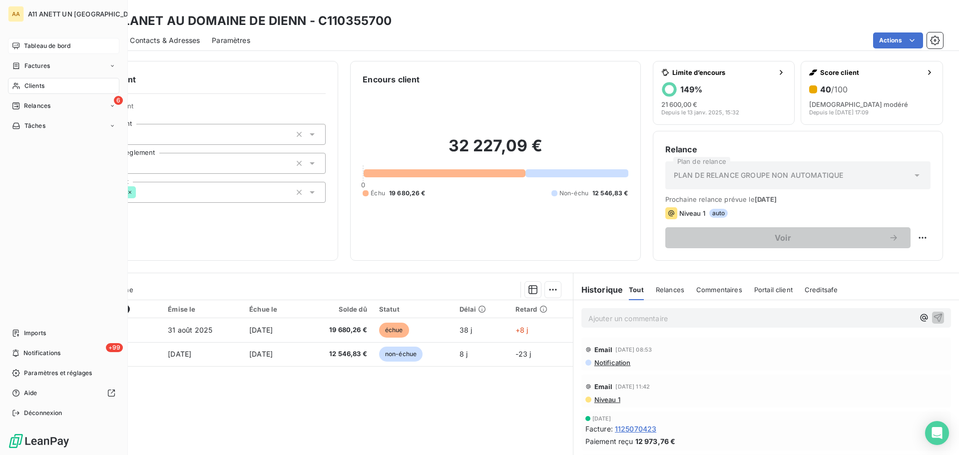
click at [31, 43] on span "Tableau de bord" at bounding box center [47, 45] width 46 height 9
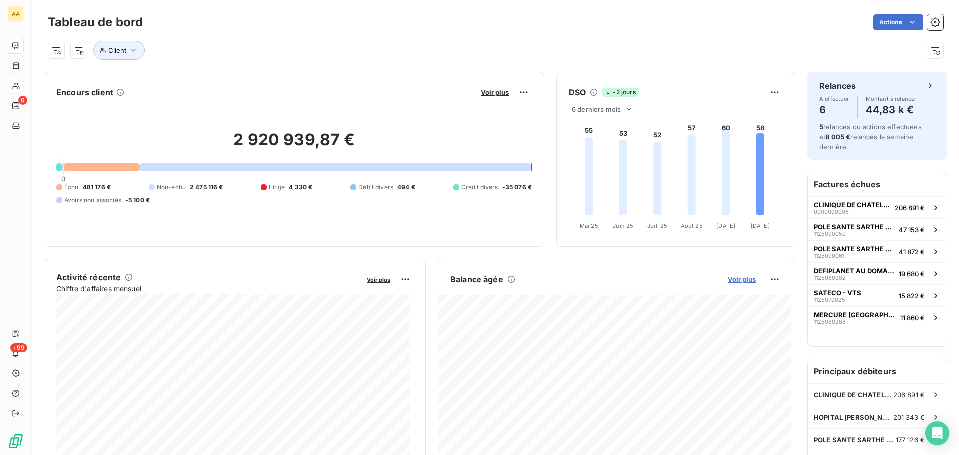
click at [740, 279] on span "Voir plus" at bounding box center [742, 279] width 28 height 8
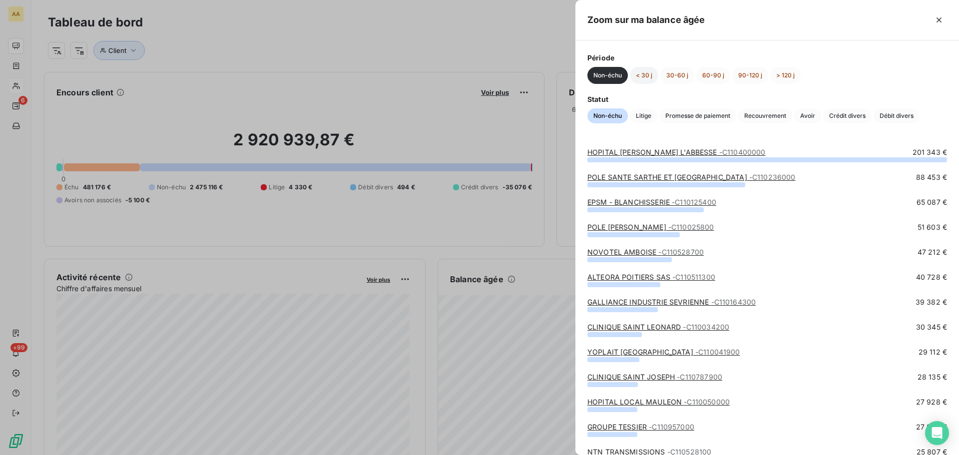
click at [646, 74] on button "< 30 j" at bounding box center [644, 75] width 28 height 17
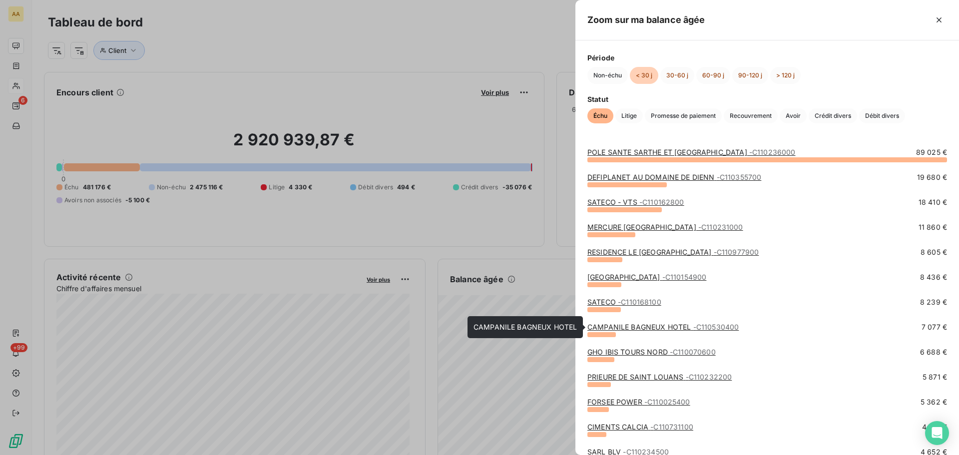
click at [682, 328] on link "CAMPANILE BAGNEUX HOTEL - C110530400" at bounding box center [663, 327] width 151 height 8
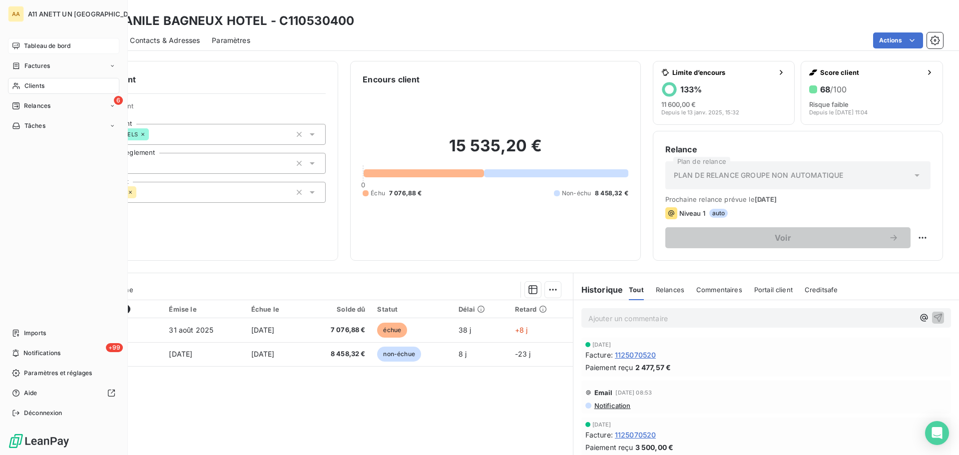
click at [37, 45] on span "Tableau de bord" at bounding box center [47, 45] width 46 height 9
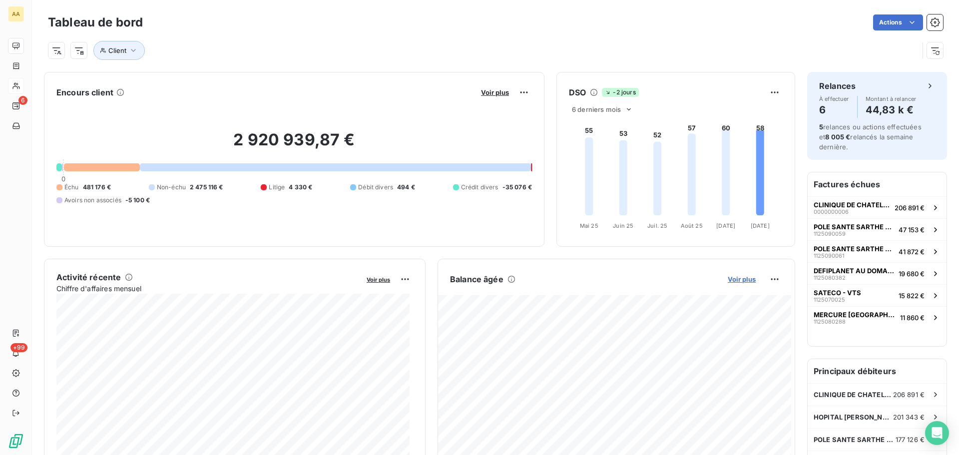
click at [741, 281] on span "Voir plus" at bounding box center [742, 279] width 28 height 8
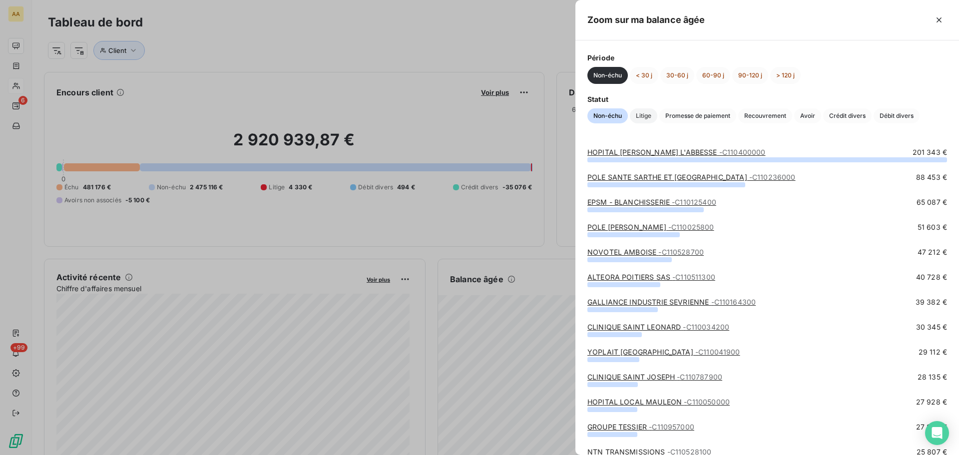
click at [653, 116] on span "Litige" at bounding box center [643, 115] width 27 height 15
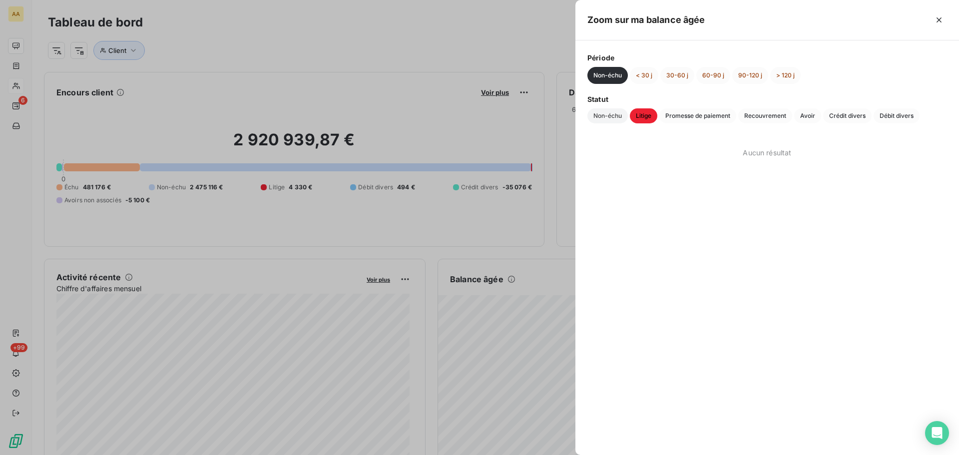
click at [615, 116] on span "Non-échu" at bounding box center [608, 115] width 40 height 15
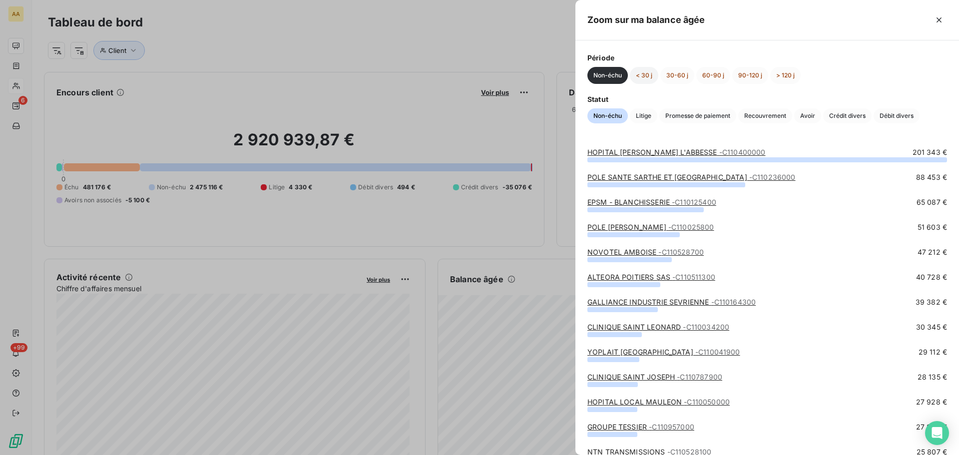
click at [646, 75] on button "< 30 j" at bounding box center [644, 75] width 28 height 17
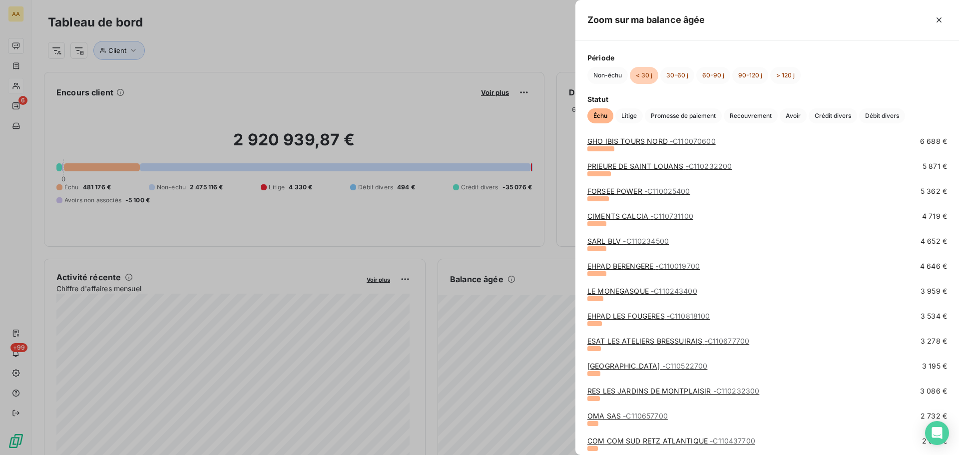
scroll to position [250, 0]
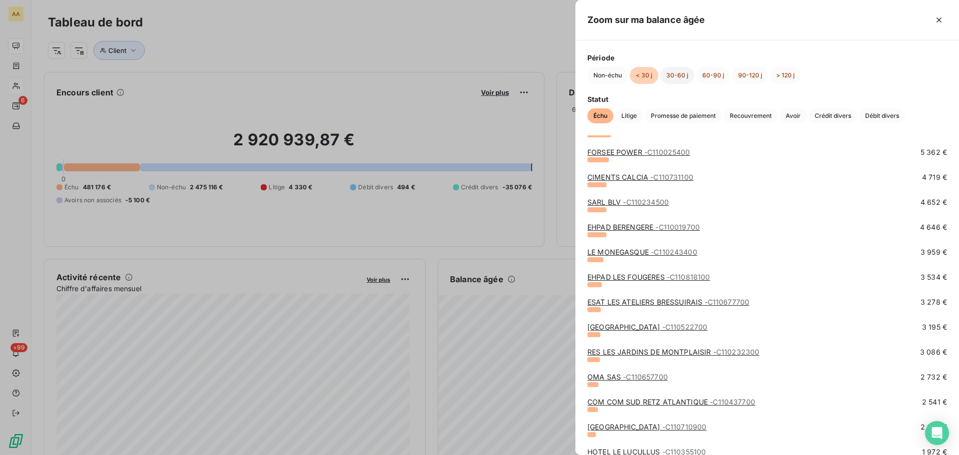
click at [671, 70] on button "30-60 j" at bounding box center [678, 75] width 34 height 17
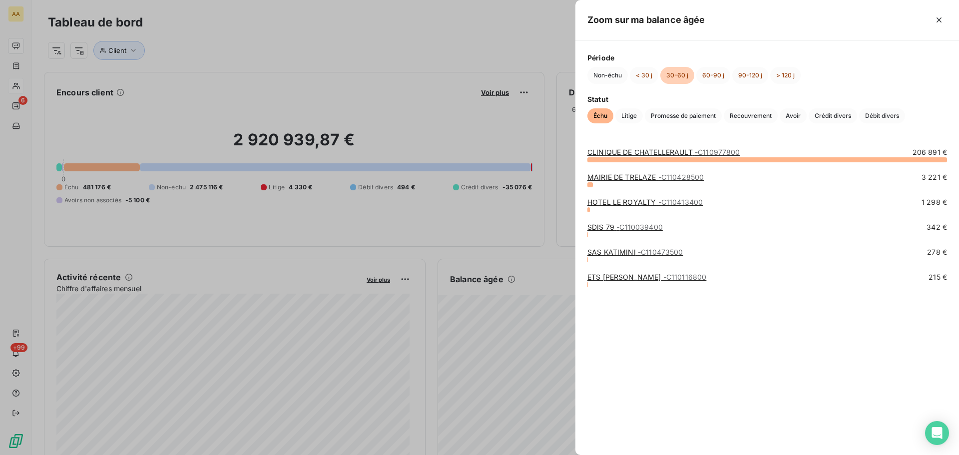
scroll to position [0, 0]
click at [643, 76] on button "< 30 j" at bounding box center [644, 75] width 28 height 17
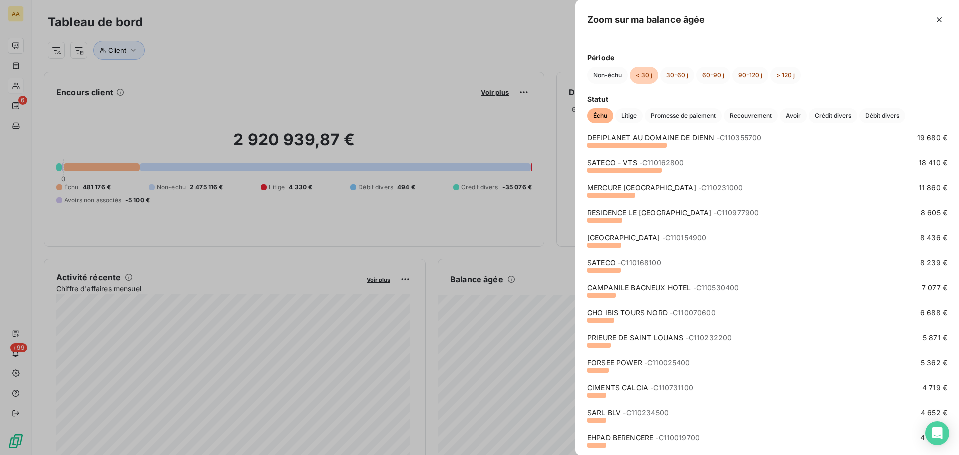
scroll to position [100, 0]
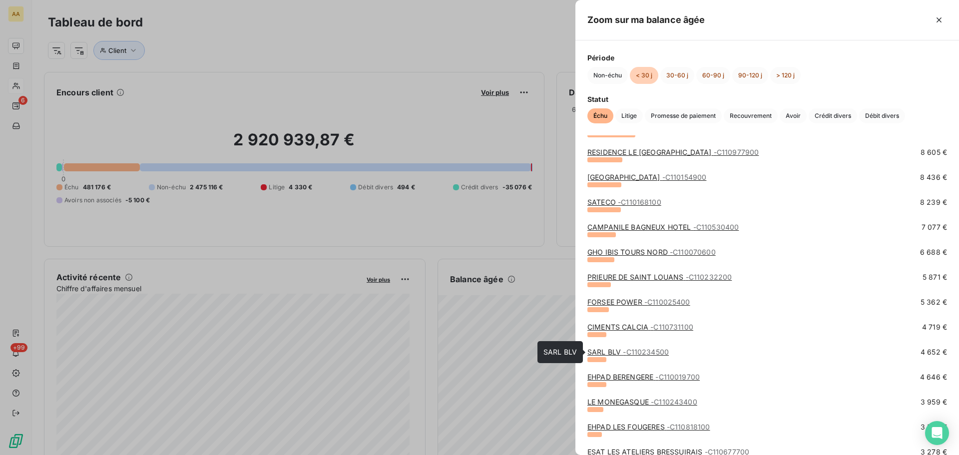
click at [651, 353] on span "- C110234500" at bounding box center [646, 352] width 46 height 8
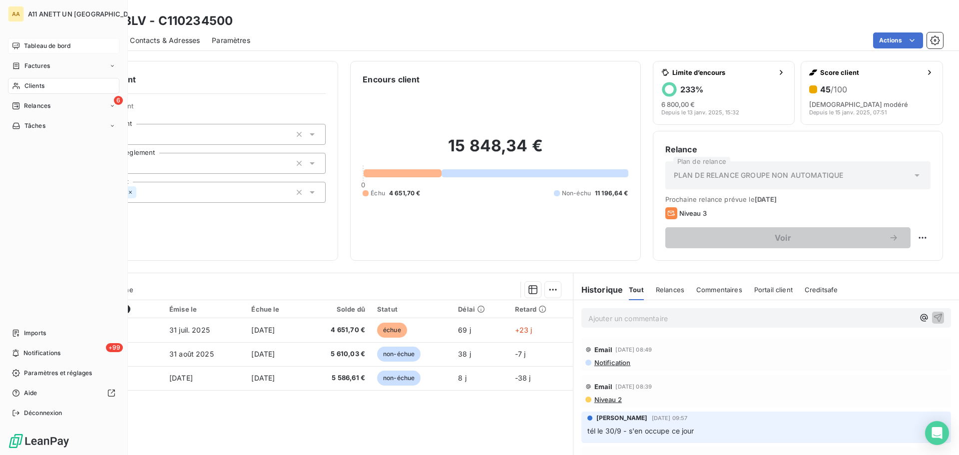
click at [35, 88] on span "Clients" at bounding box center [34, 85] width 20 height 9
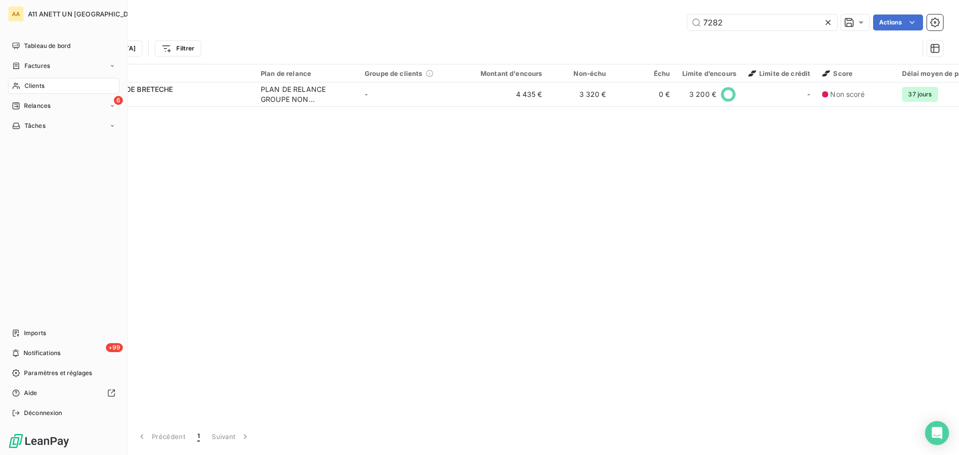
drag, startPoint x: 30, startPoint y: 46, endPoint x: 51, endPoint y: 55, distance: 22.6
click at [30, 46] on span "Tableau de bord" at bounding box center [47, 45] width 46 height 9
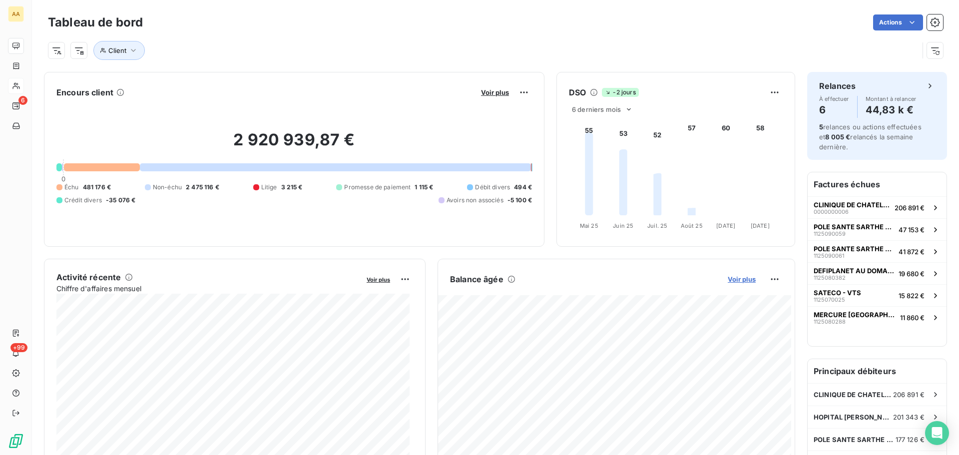
click at [742, 278] on span "Voir plus" at bounding box center [742, 279] width 28 height 8
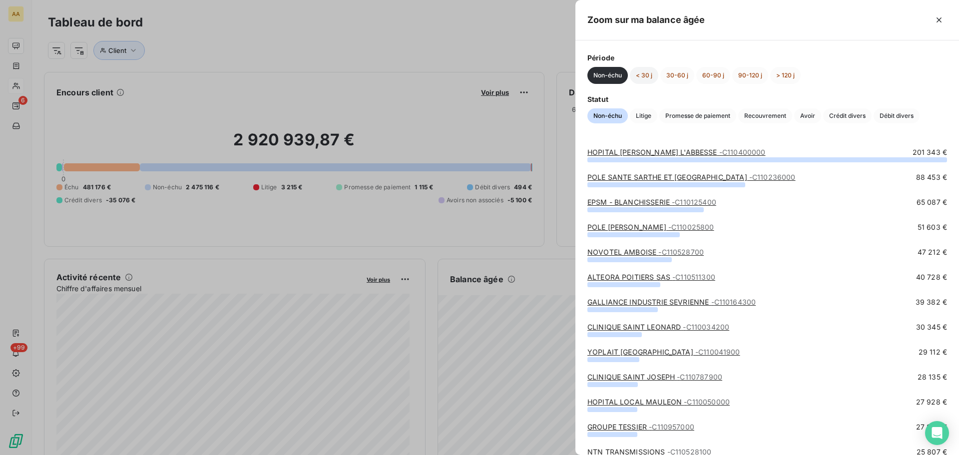
click at [650, 71] on button "< 30 j" at bounding box center [644, 75] width 28 height 17
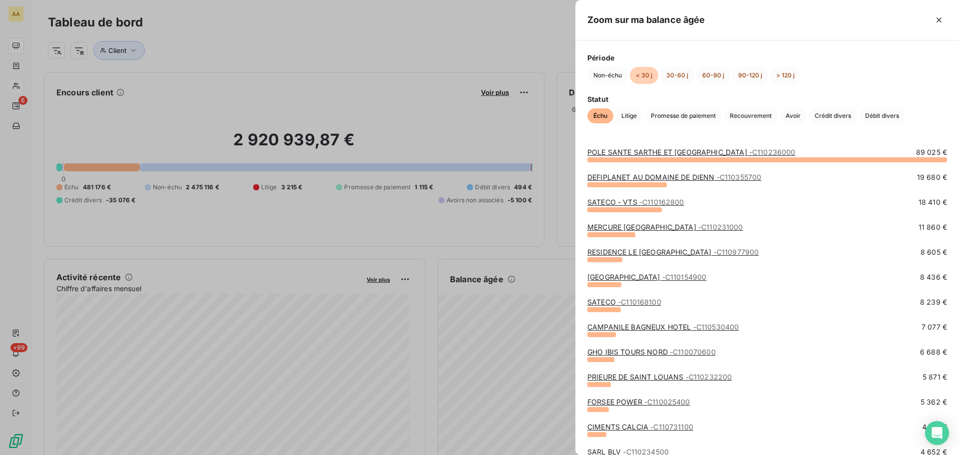
click at [658, 152] on link "POLE [GEOGRAPHIC_DATA] ET LOIR - C110236000" at bounding box center [692, 152] width 208 height 8
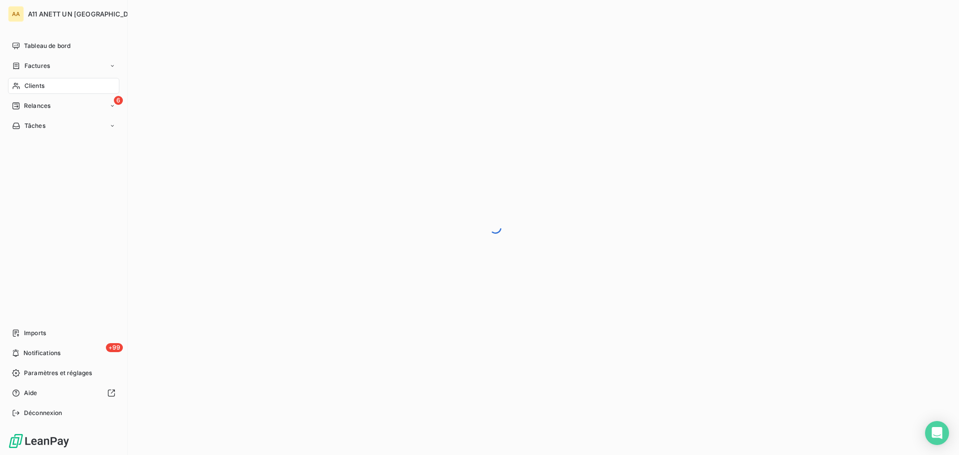
click at [29, 84] on span "Clients" at bounding box center [34, 85] width 20 height 9
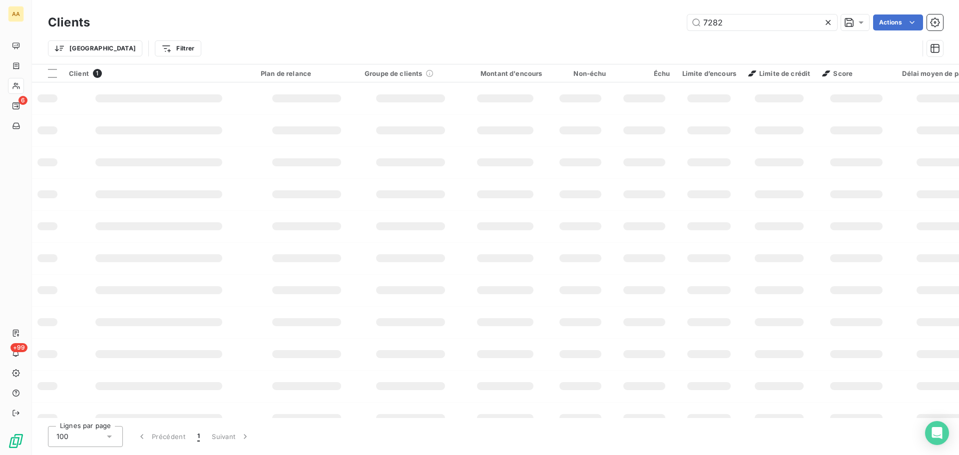
drag, startPoint x: 737, startPoint y: 27, endPoint x: 642, endPoint y: 25, distance: 94.5
click at [642, 25] on div "7282 Actions" at bounding box center [522, 22] width 841 height 16
type input "2360"
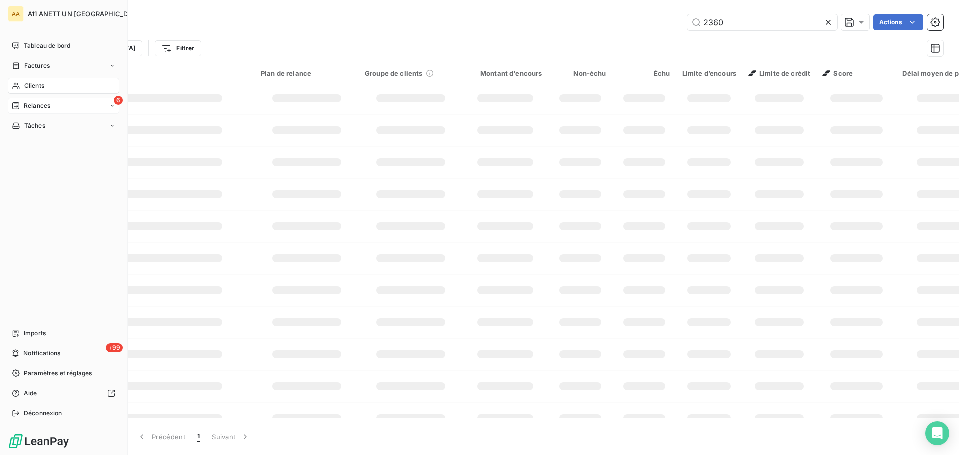
click at [29, 107] on span "Relances" at bounding box center [37, 105] width 26 height 9
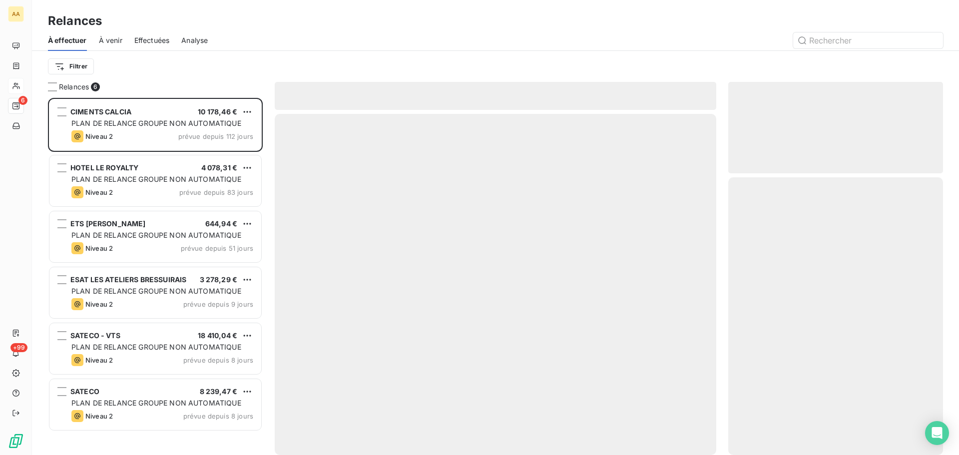
scroll to position [350, 207]
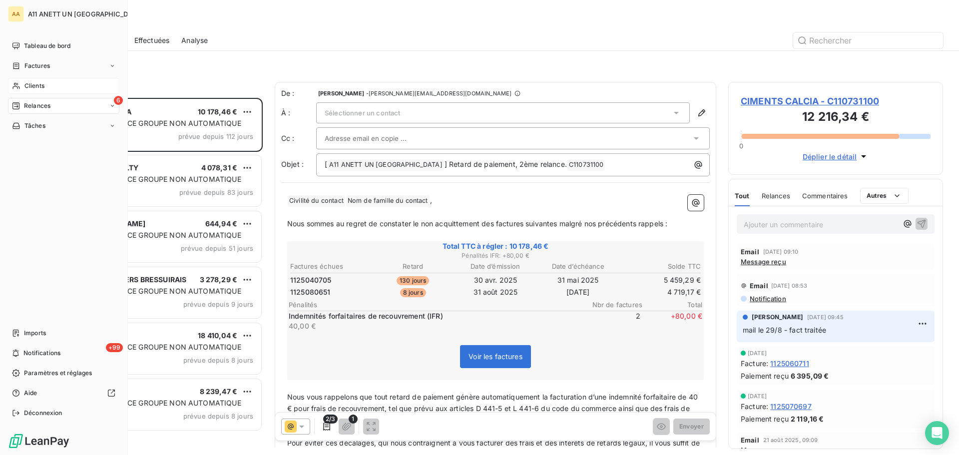
click at [28, 81] on span "Clients" at bounding box center [34, 85] width 20 height 9
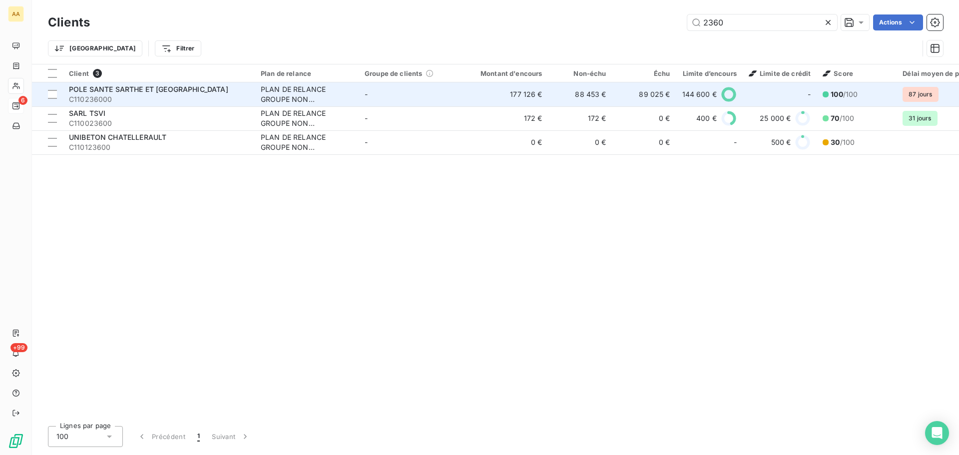
click at [96, 88] on span "POLE SANTE SARTHE ET [GEOGRAPHIC_DATA]" at bounding box center [148, 89] width 159 height 8
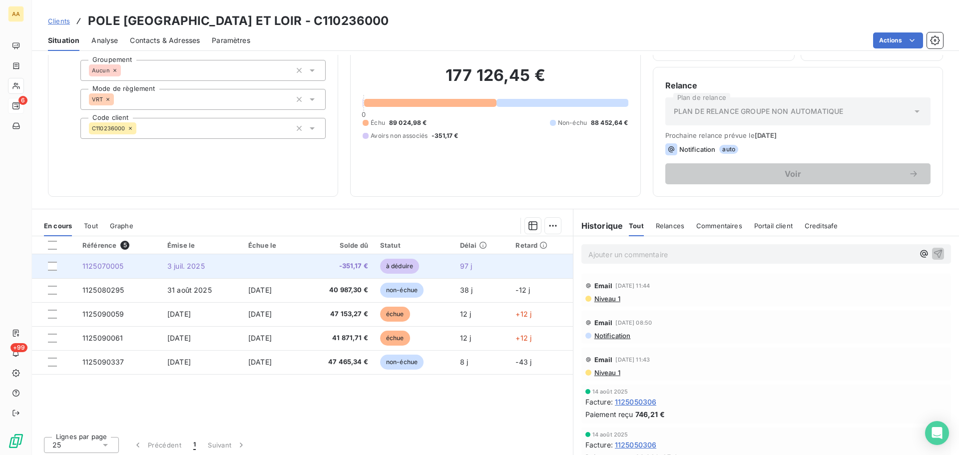
scroll to position [67, 0]
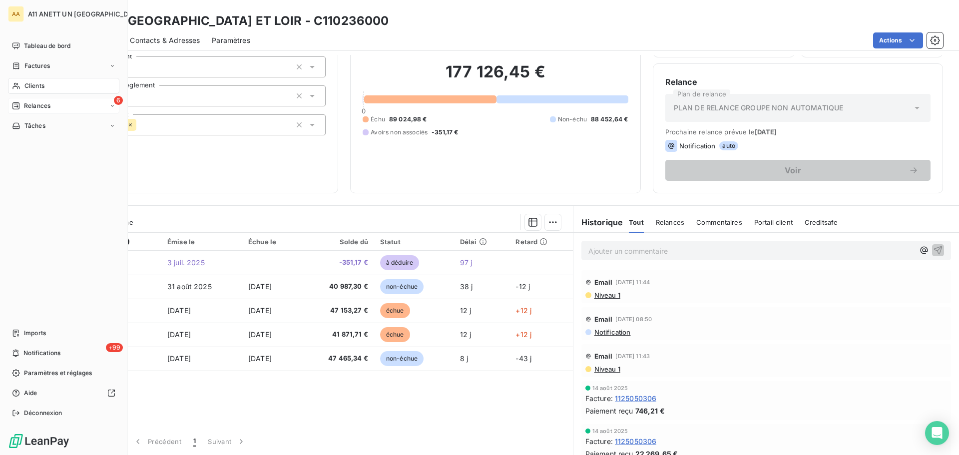
click at [21, 106] on div "Relances" at bounding box center [31, 105] width 38 height 9
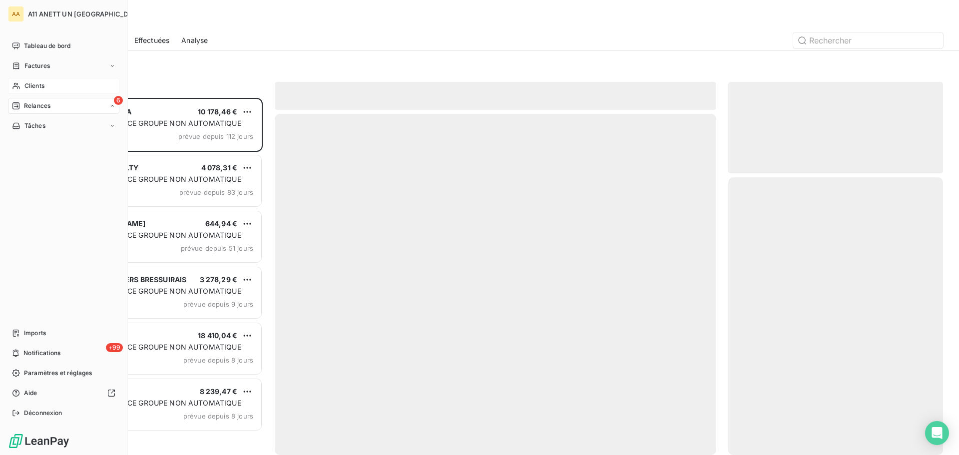
scroll to position [350, 207]
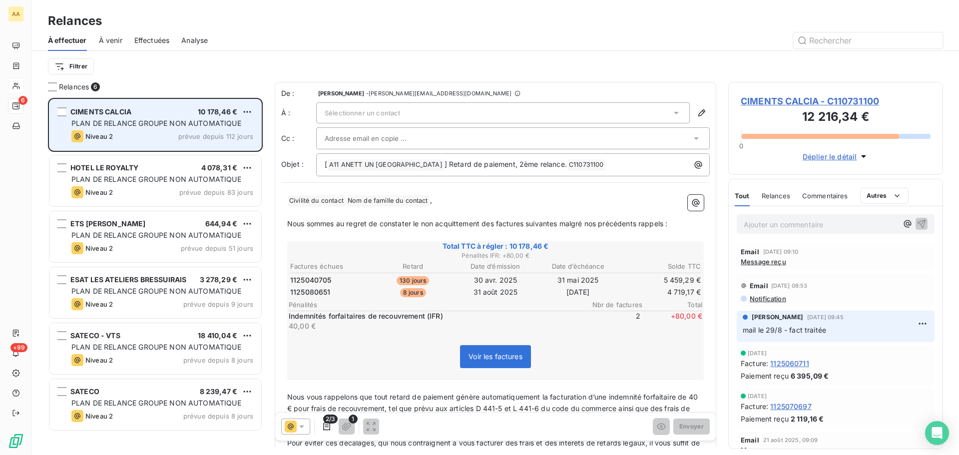
click at [139, 126] on span "PLAN DE RELANCE GROUPE NON AUTOMATIQUE" at bounding box center [156, 123] width 170 height 8
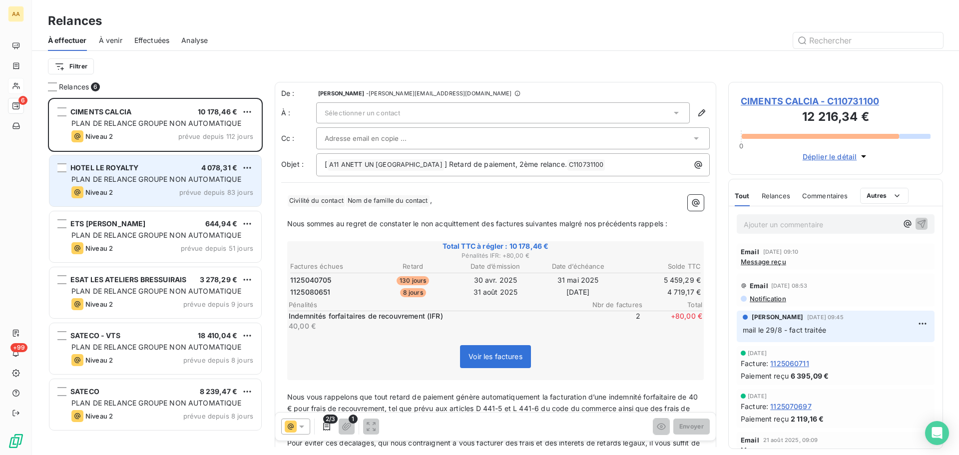
click at [144, 188] on div "Niveau 2 prévue depuis 83 jours" at bounding box center [162, 192] width 182 height 12
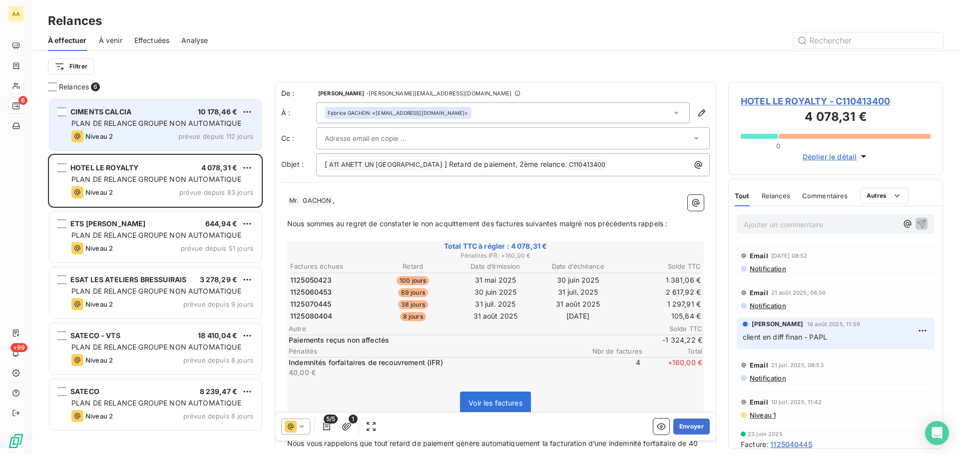
click at [139, 128] on div "CIMENTS CALCIA 10 178,46 € PLAN DE RELANCE GROUPE NON AUTOMATIQUE Niveau 2 prév…" at bounding box center [155, 124] width 212 height 51
